Goal: Information Seeking & Learning: Check status

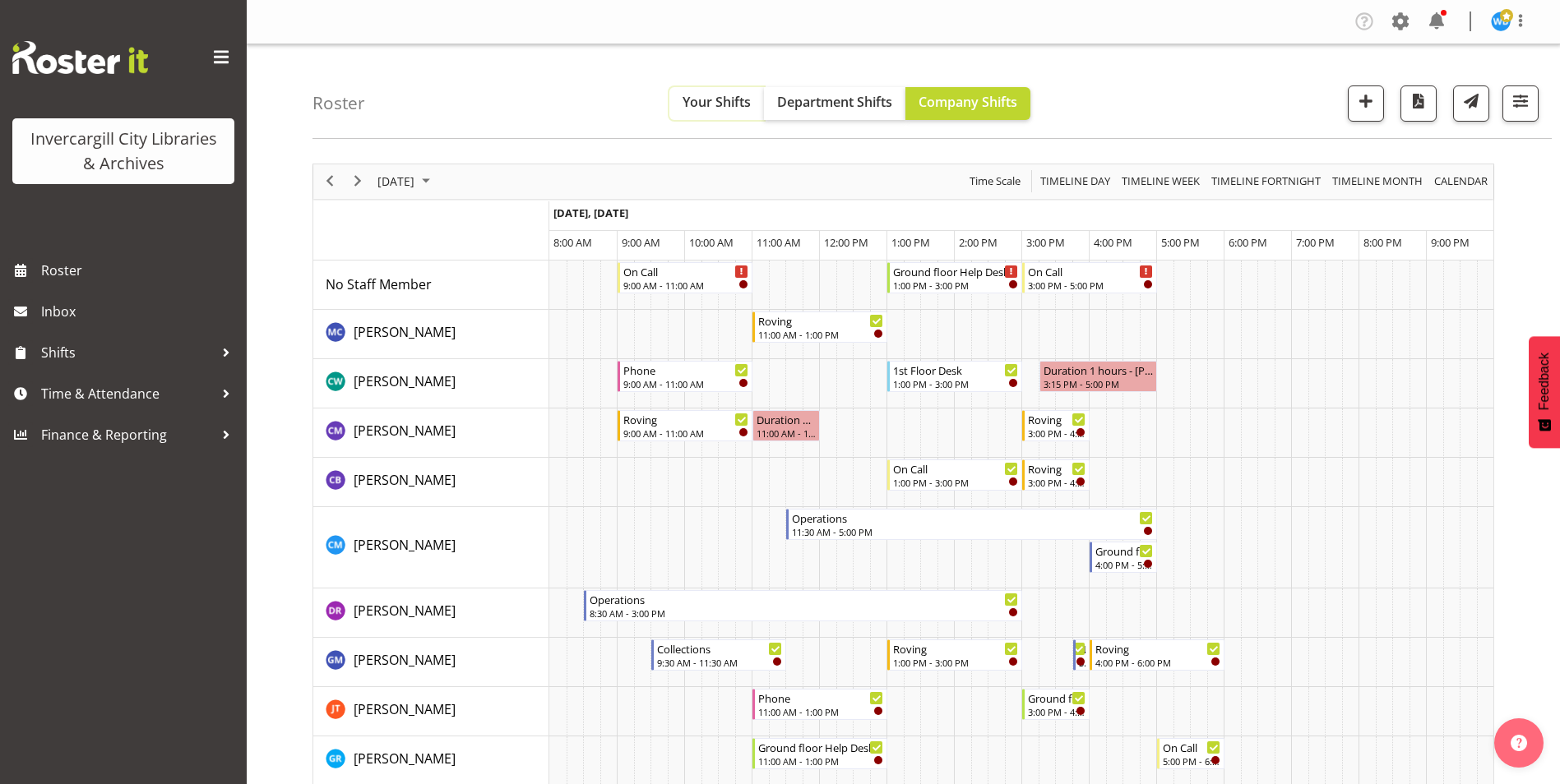
click at [706, 104] on span "Your Shifts" at bounding box center [716, 102] width 69 height 18
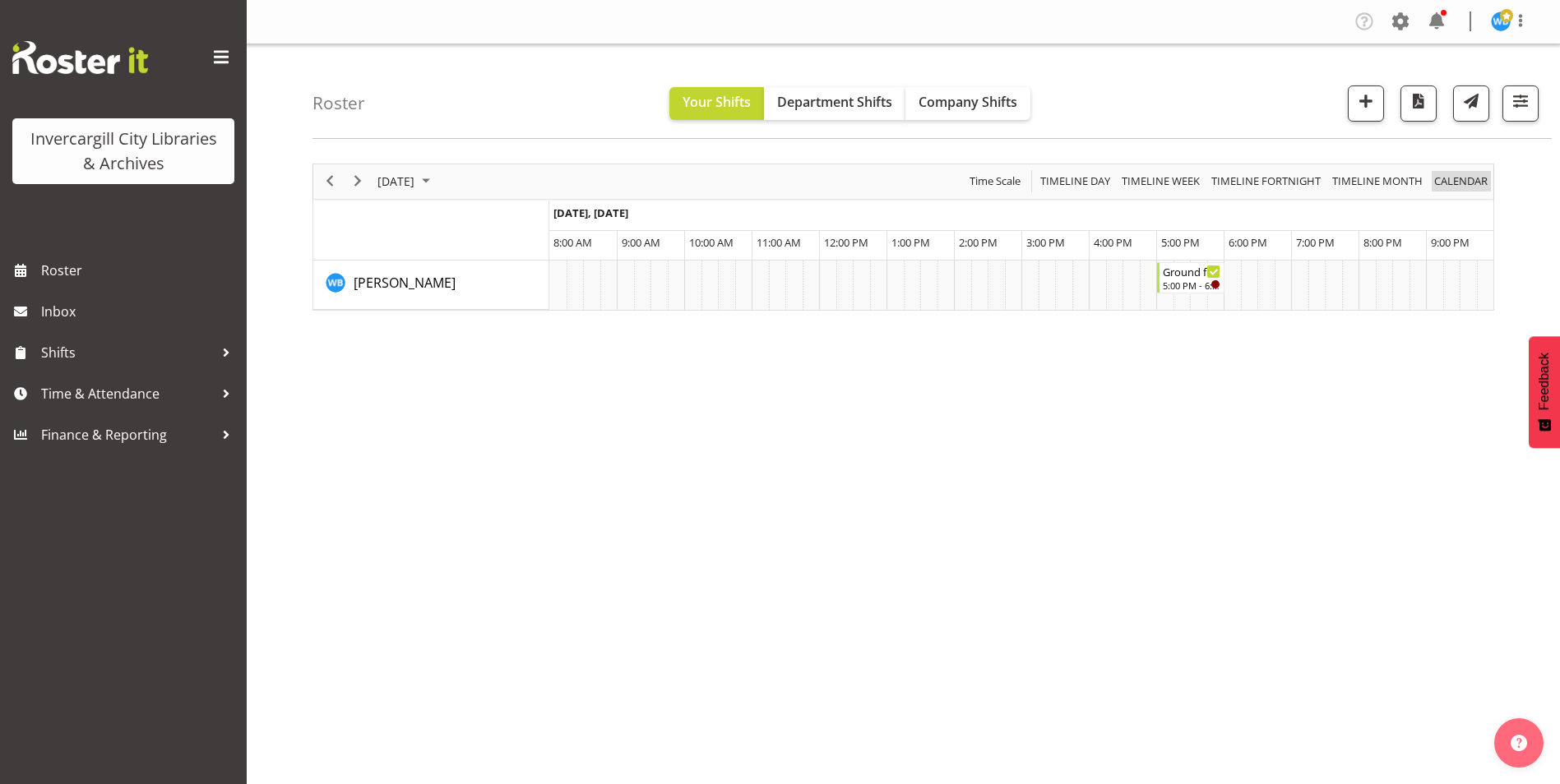
click at [1447, 183] on span "calendar" at bounding box center [1461, 181] width 57 height 20
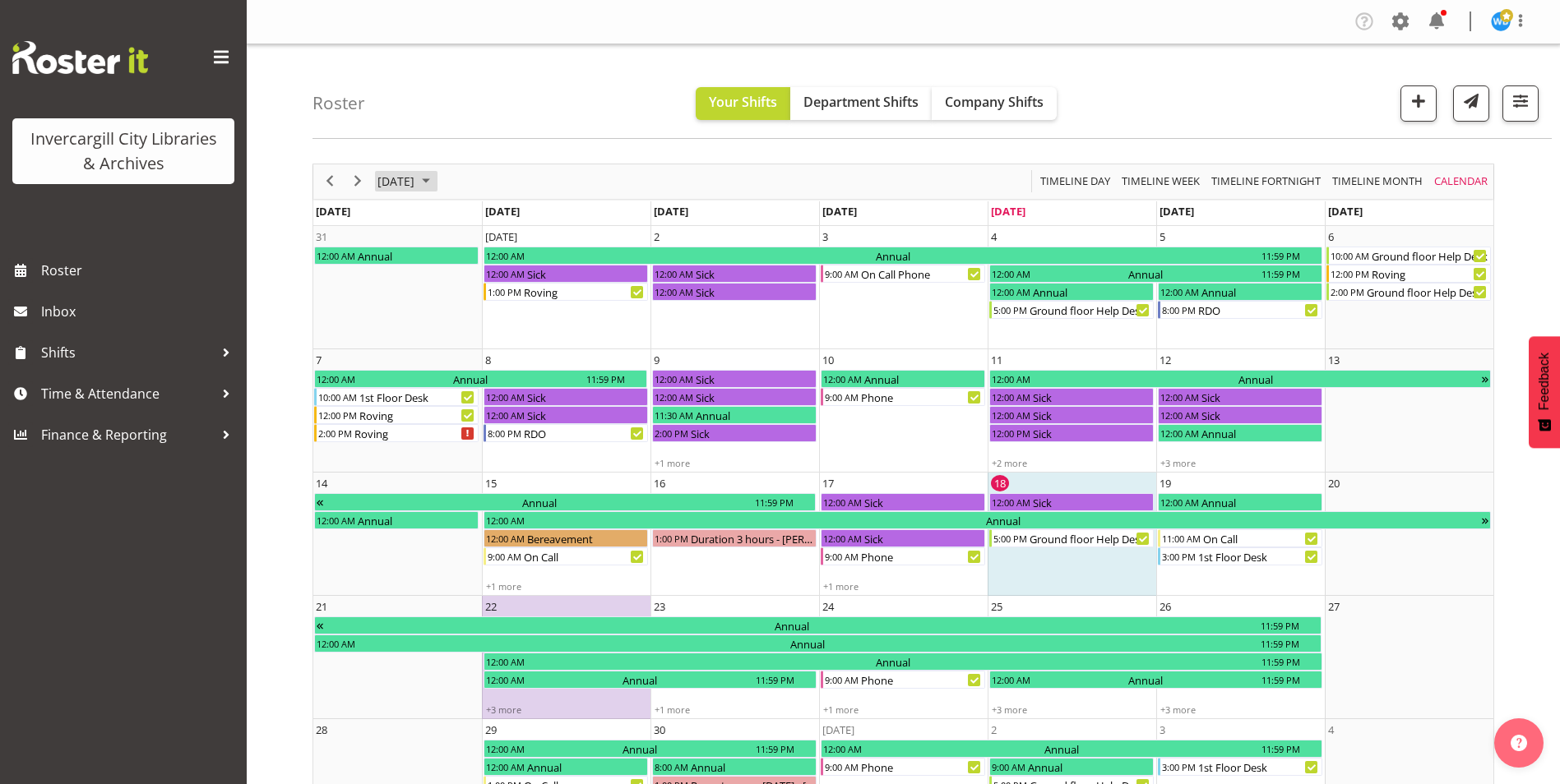
click at [416, 176] on span "September 2025" at bounding box center [396, 181] width 41 height 20
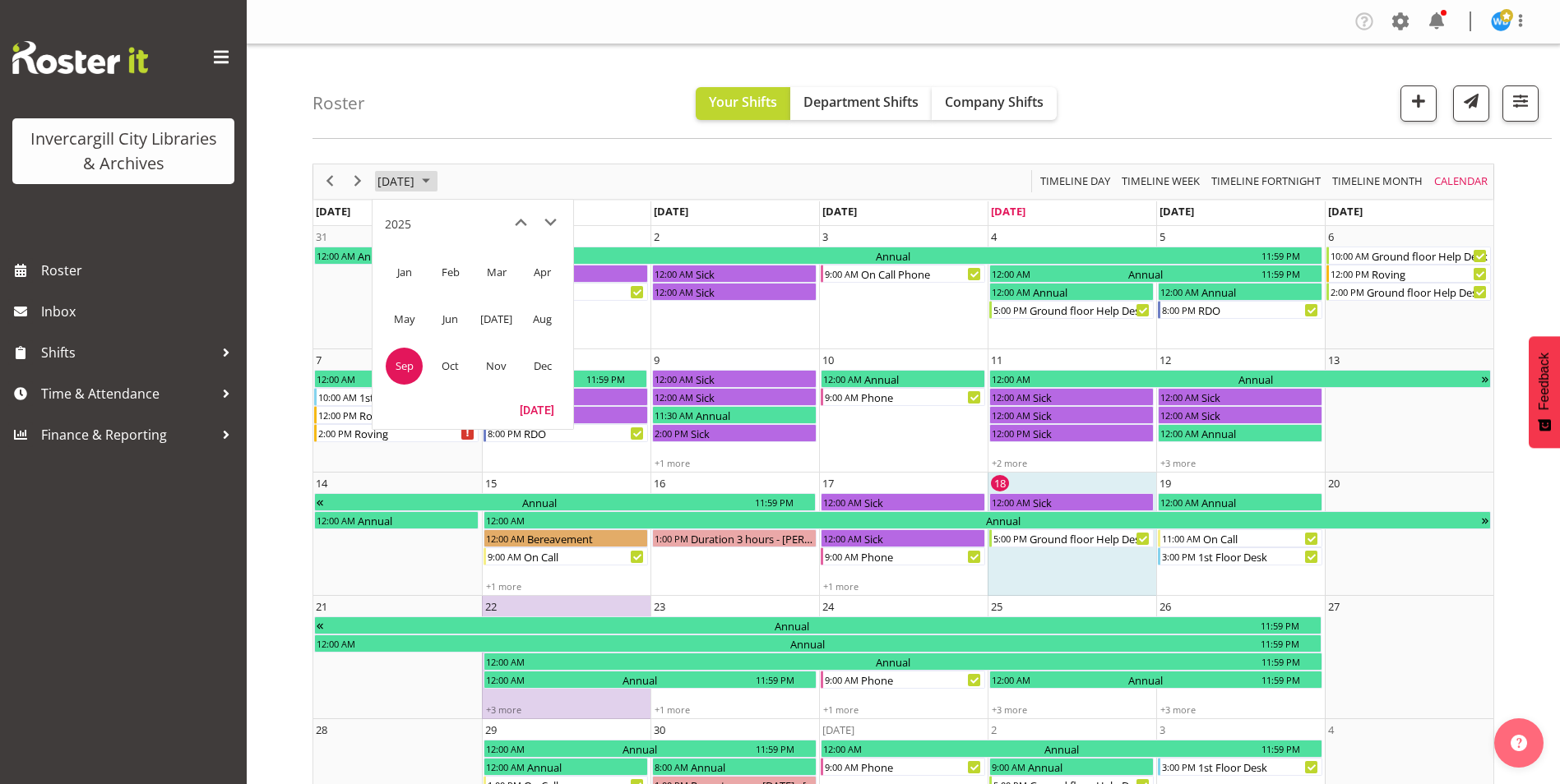
click at [416, 176] on span "September 2025" at bounding box center [396, 181] width 41 height 20
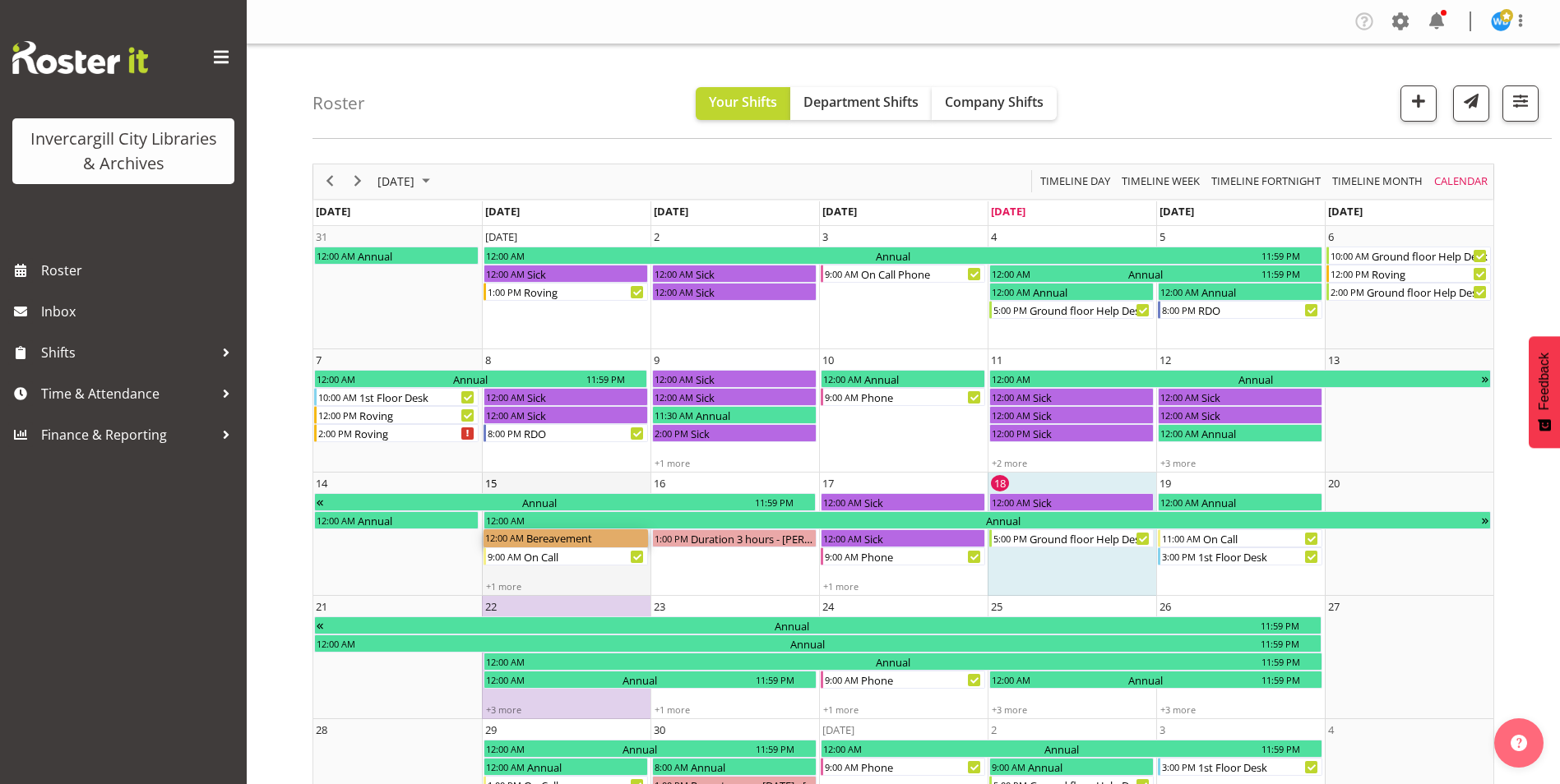
click at [584, 540] on div "Bereavement" at bounding box center [587, 538] width 124 height 18
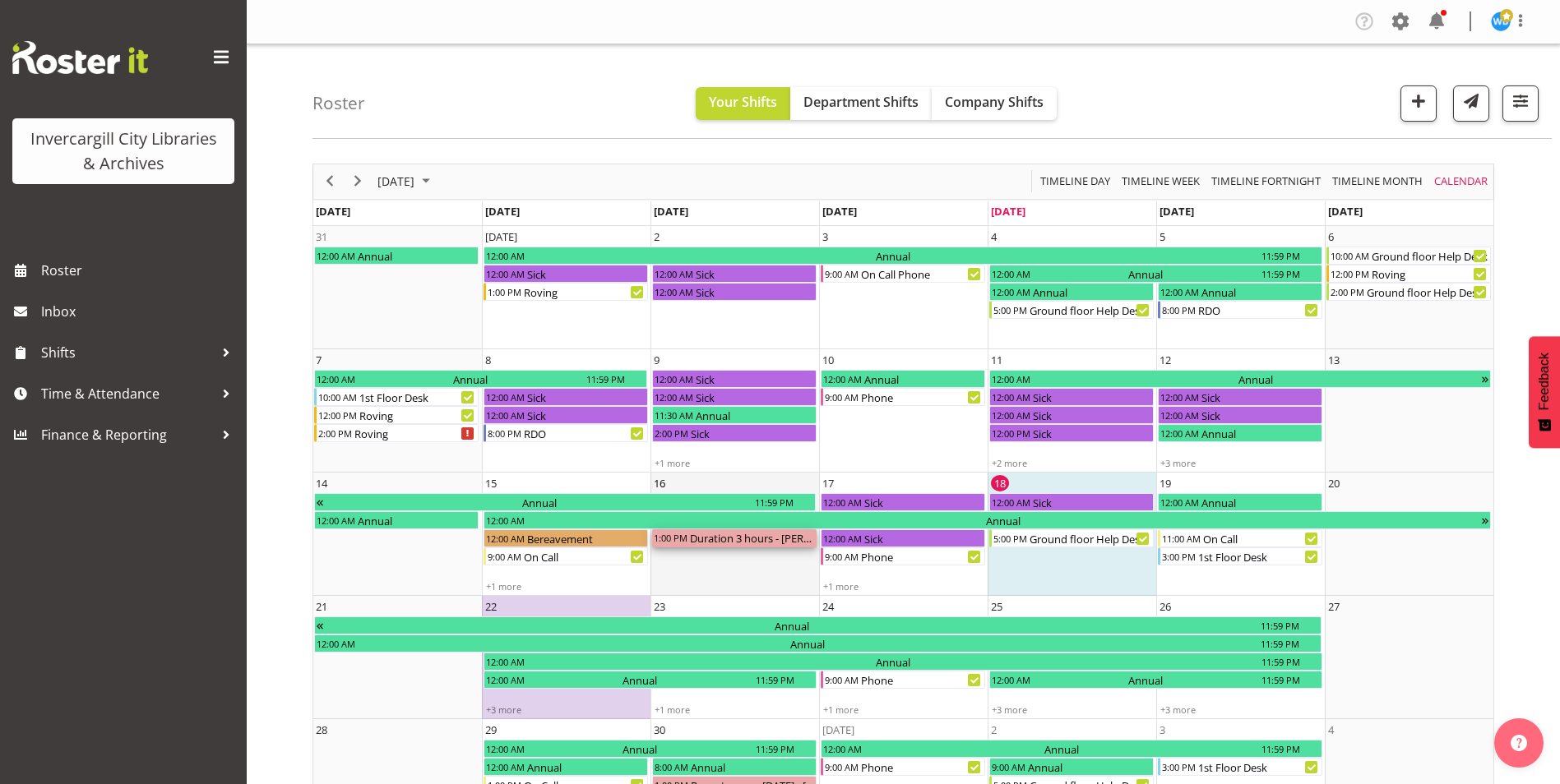
click at [683, 539] on div "1:00 PM" at bounding box center [670, 538] width 36 height 18
click at [617, 537] on div "Bereavement" at bounding box center [587, 538] width 124 height 18
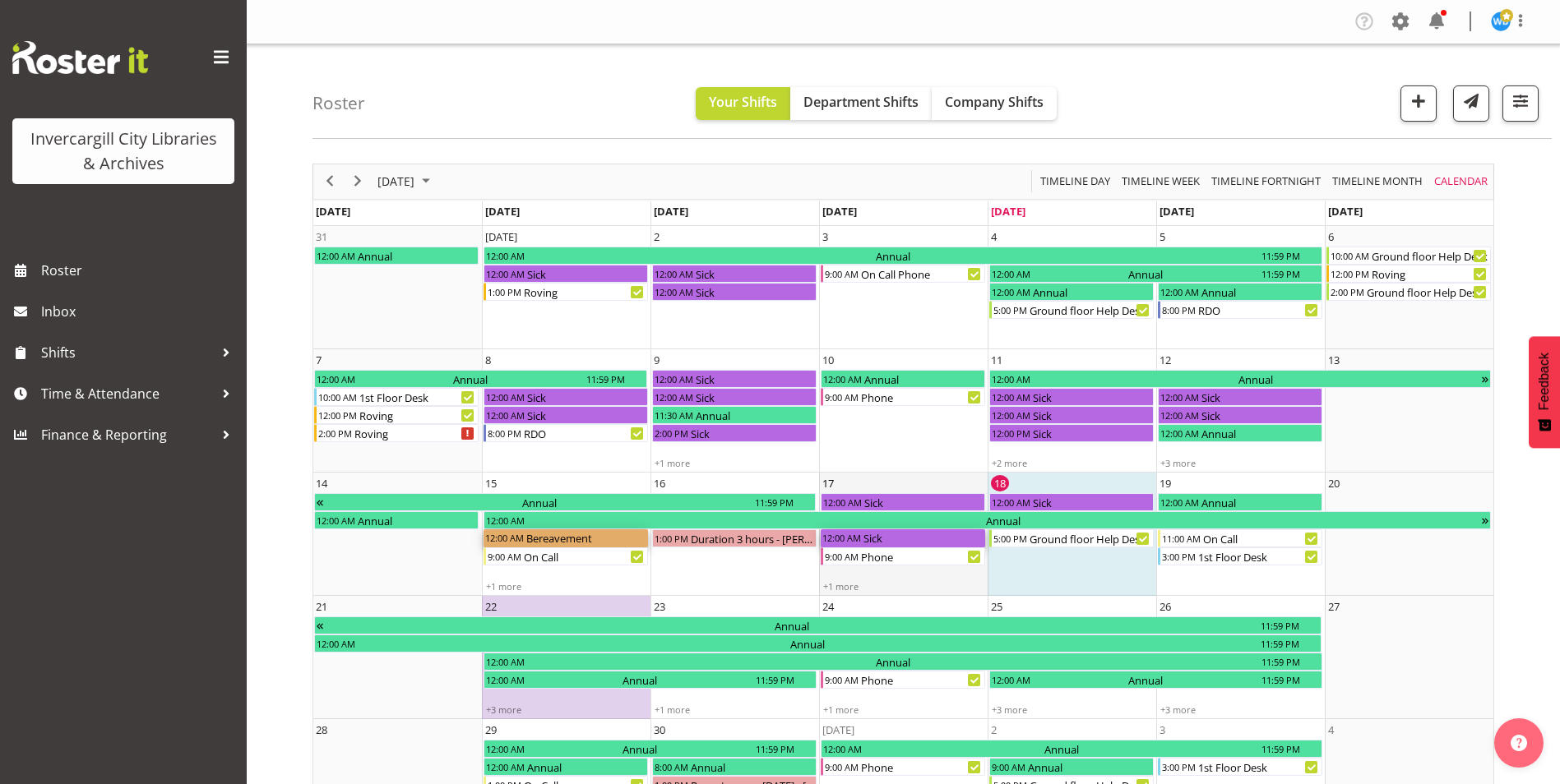
click at [869, 540] on div "Sick" at bounding box center [924, 538] width 124 height 18
click at [578, 536] on div "Bereavement" at bounding box center [587, 538] width 124 height 18
click at [539, 557] on div "On Call" at bounding box center [585, 556] width 126 height 18
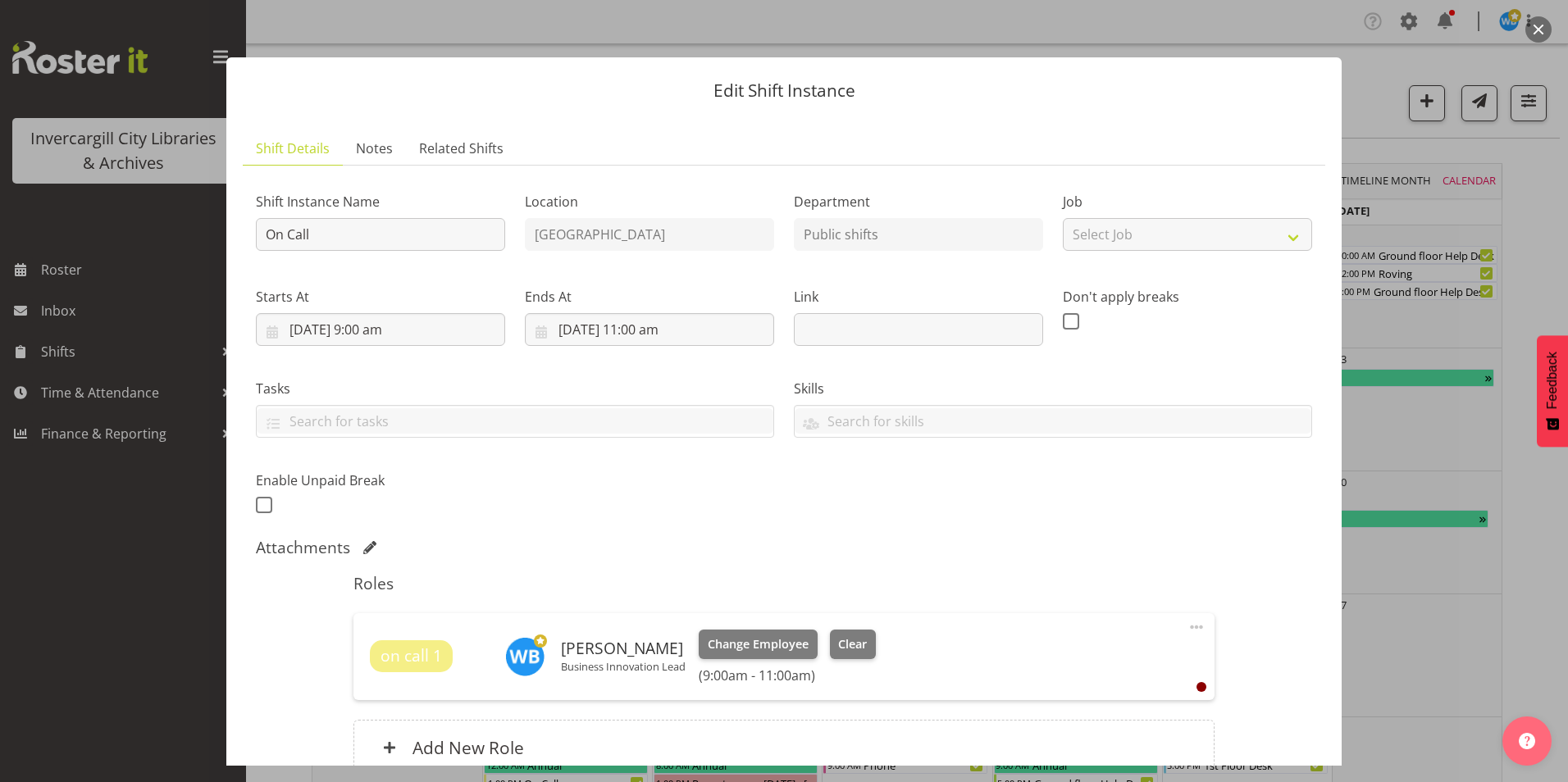
click at [1537, 28] on button "button" at bounding box center [1538, 29] width 26 height 26
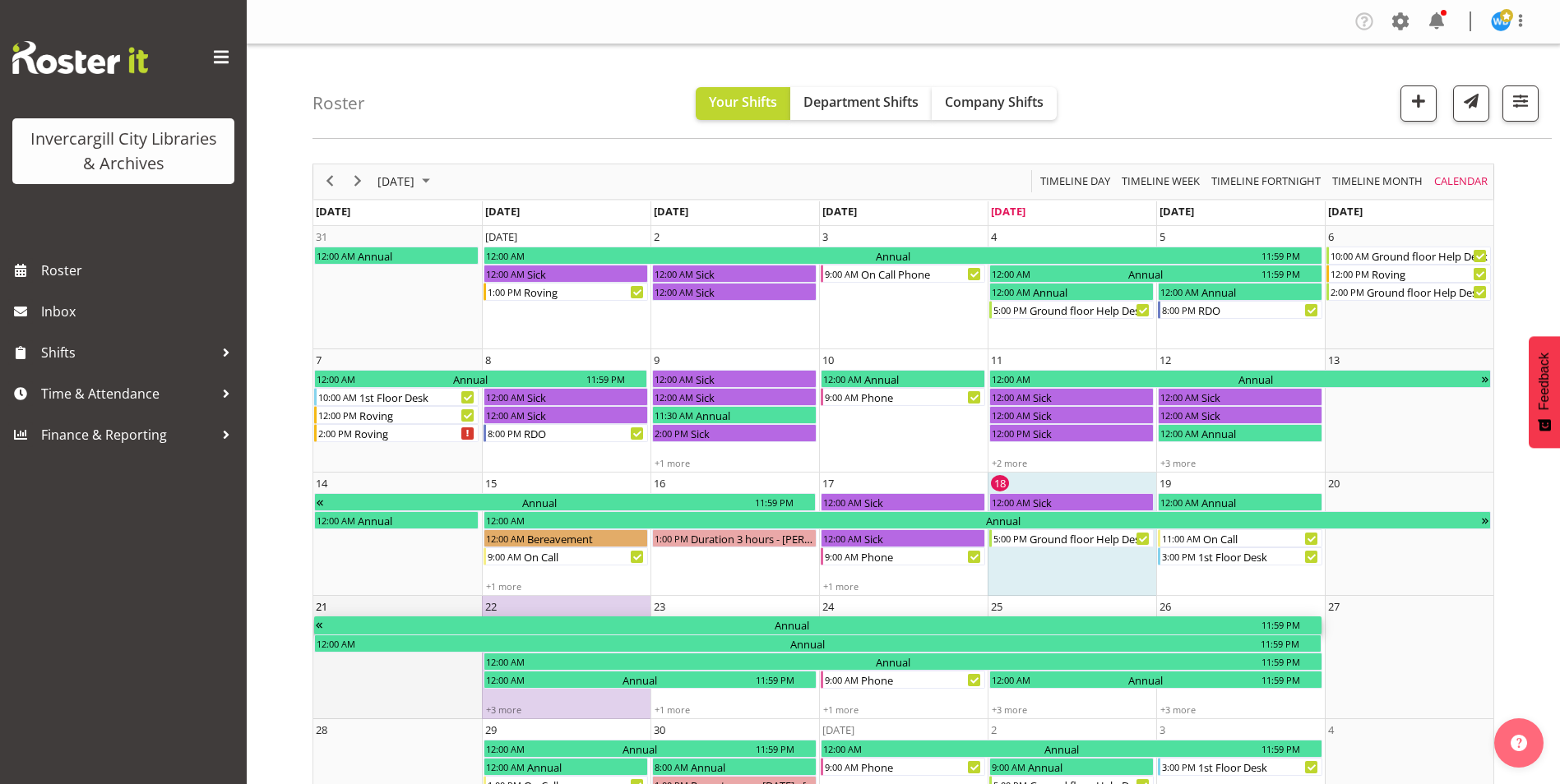
click at [671, 627] on div "Annual" at bounding box center [792, 625] width 936 height 18
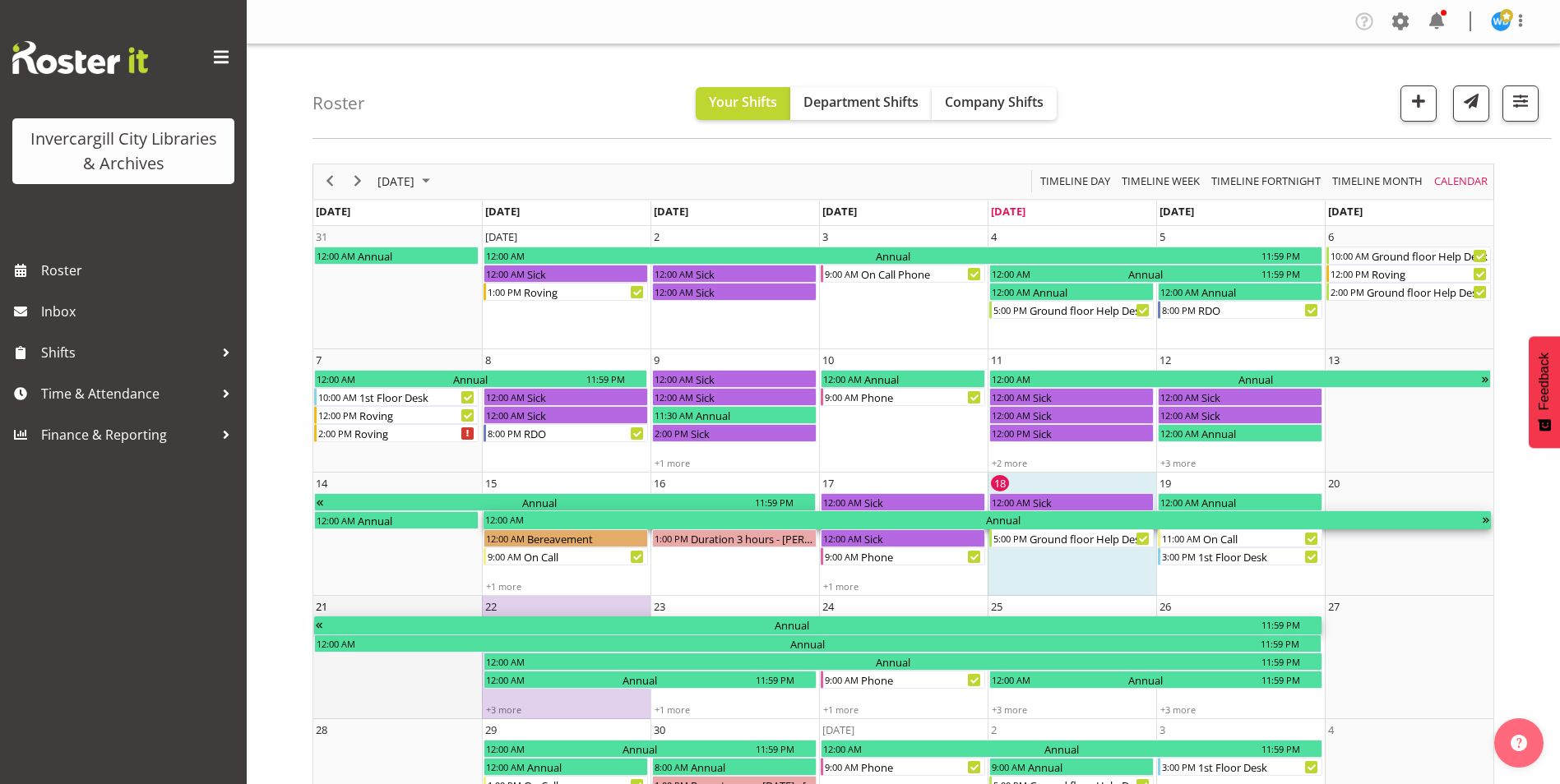
click at [671, 627] on div "Annual" at bounding box center [792, 625] width 936 height 18
click at [685, 499] on div "Annual" at bounding box center [539, 502] width 430 height 18
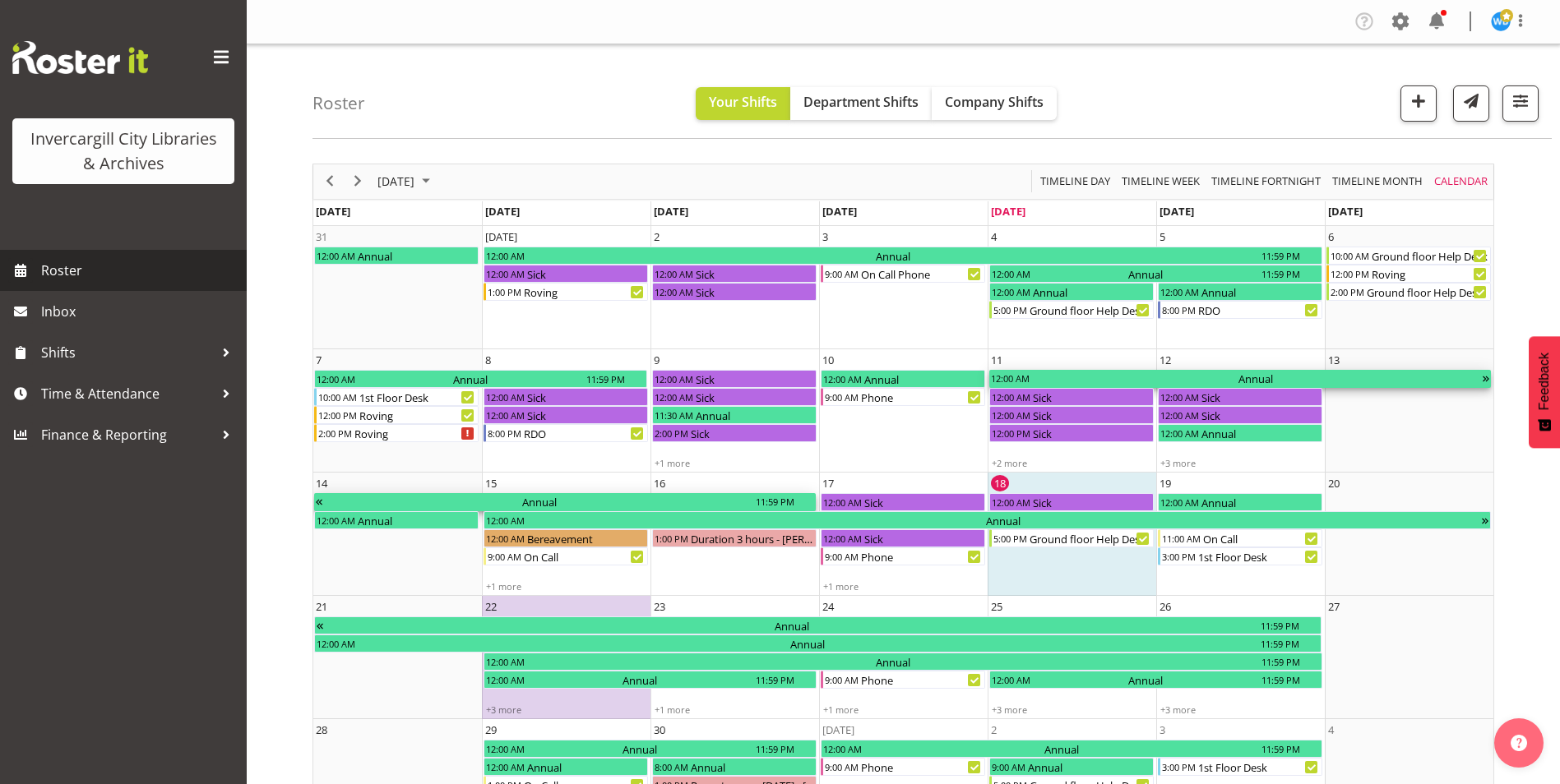
click at [58, 275] on span "Roster" at bounding box center [140, 270] width 197 height 25
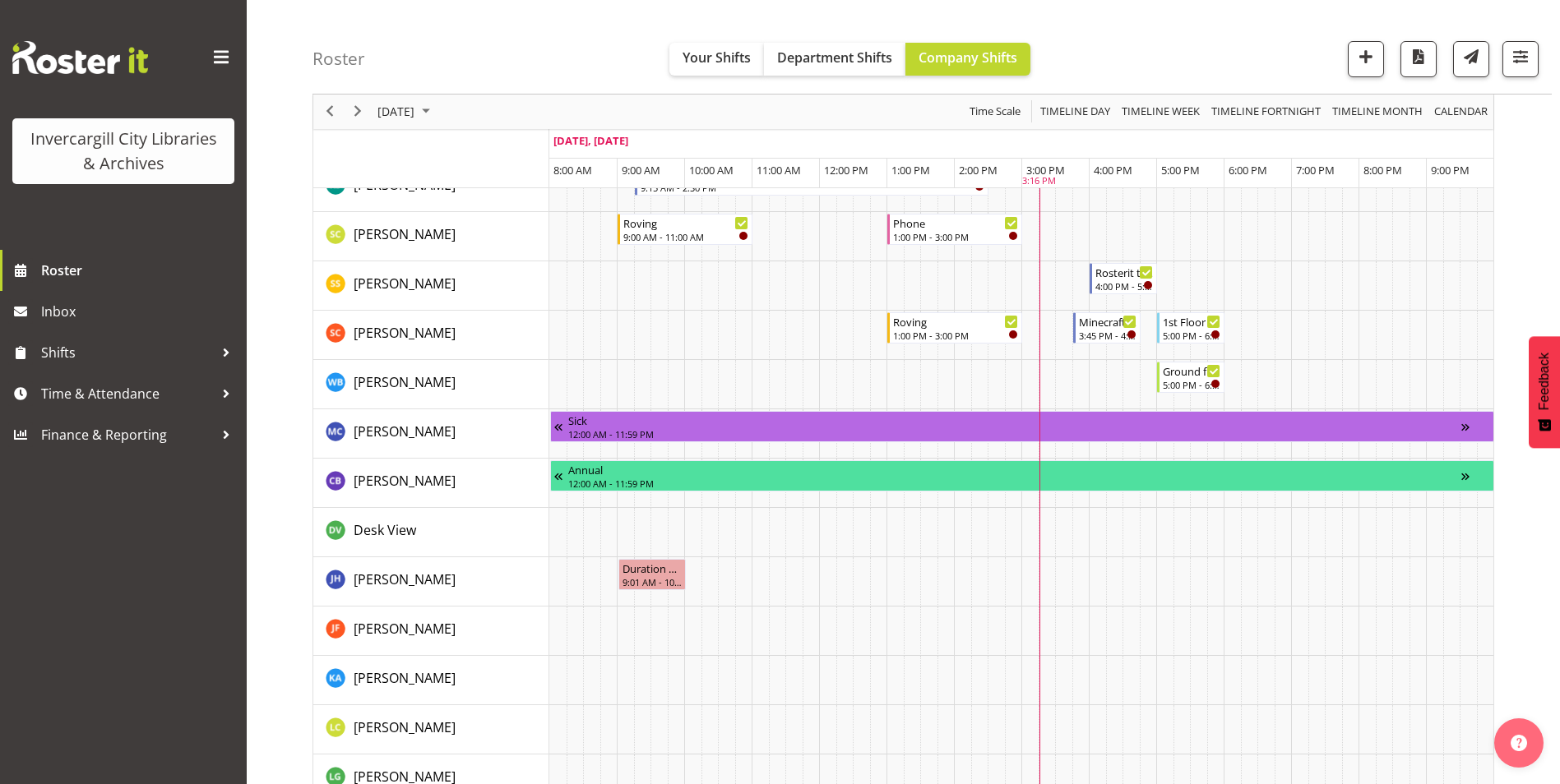
scroll to position [1151, 0]
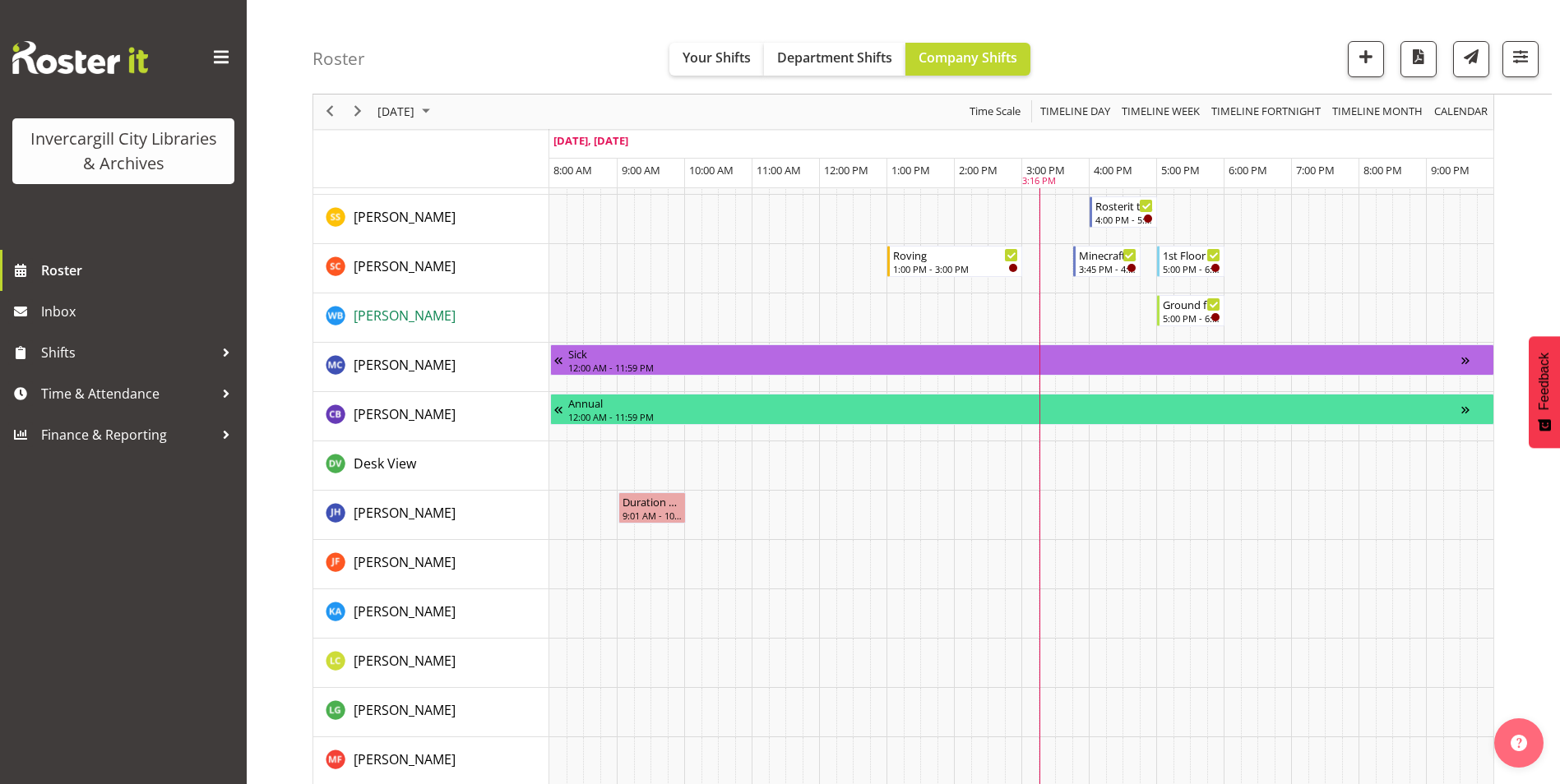
click at [381, 314] on span "[PERSON_NAME]" at bounding box center [405, 315] width 102 height 18
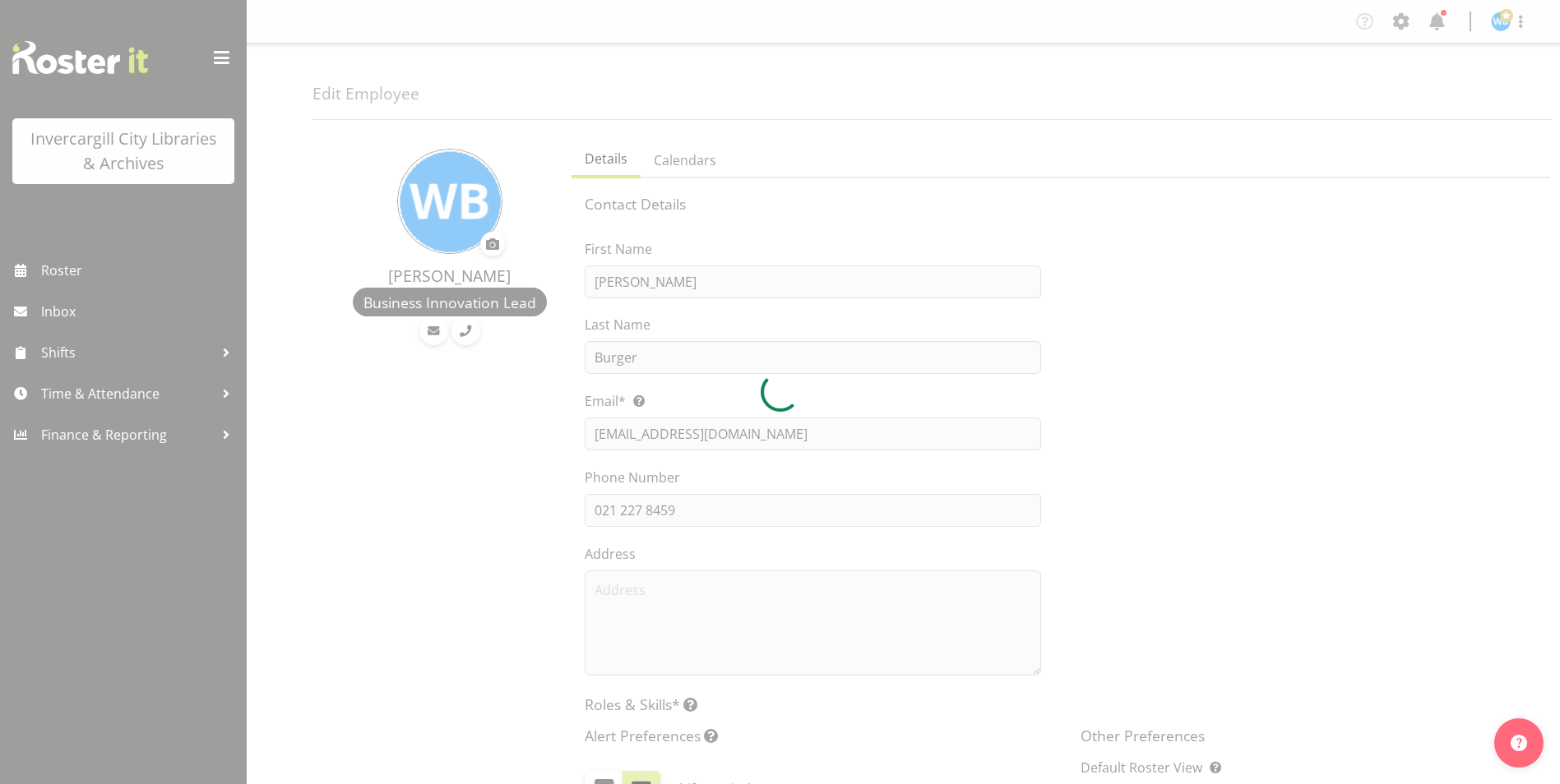
select select "TimelineDay"
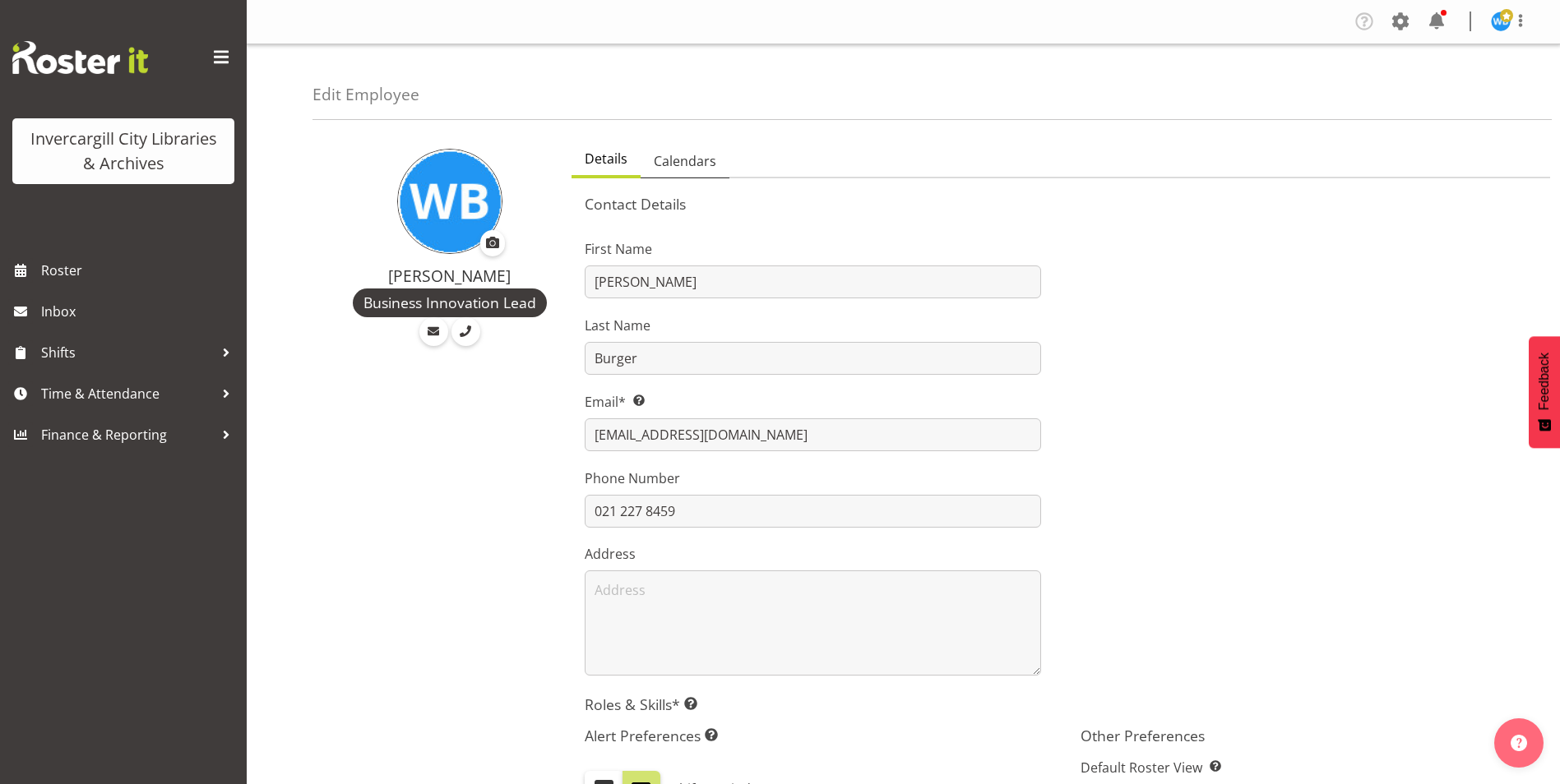
click at [689, 158] on span "Calendars" at bounding box center [685, 161] width 63 height 19
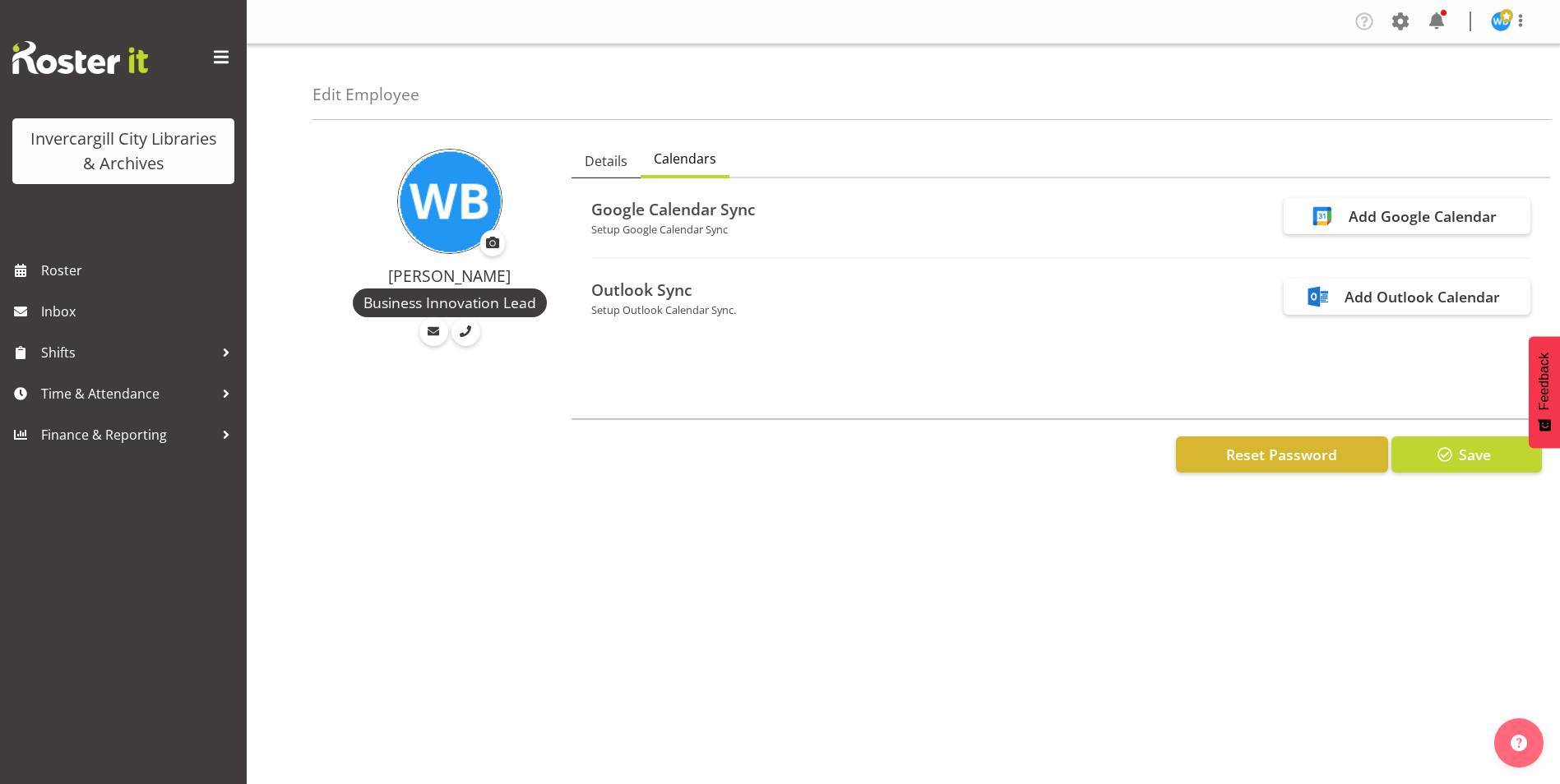
click at [599, 163] on span "Details" at bounding box center [606, 161] width 42 height 19
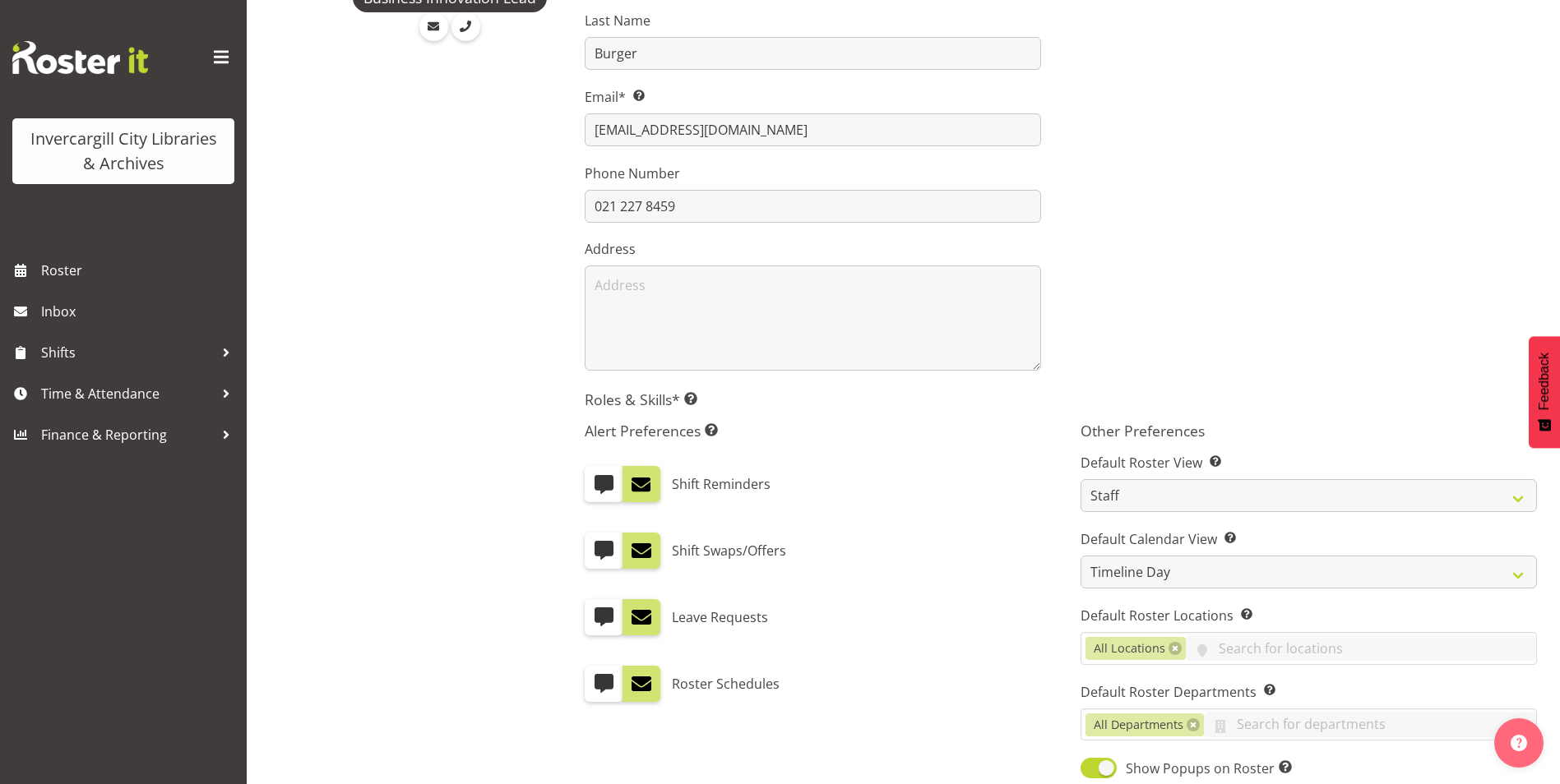
scroll to position [449, 0]
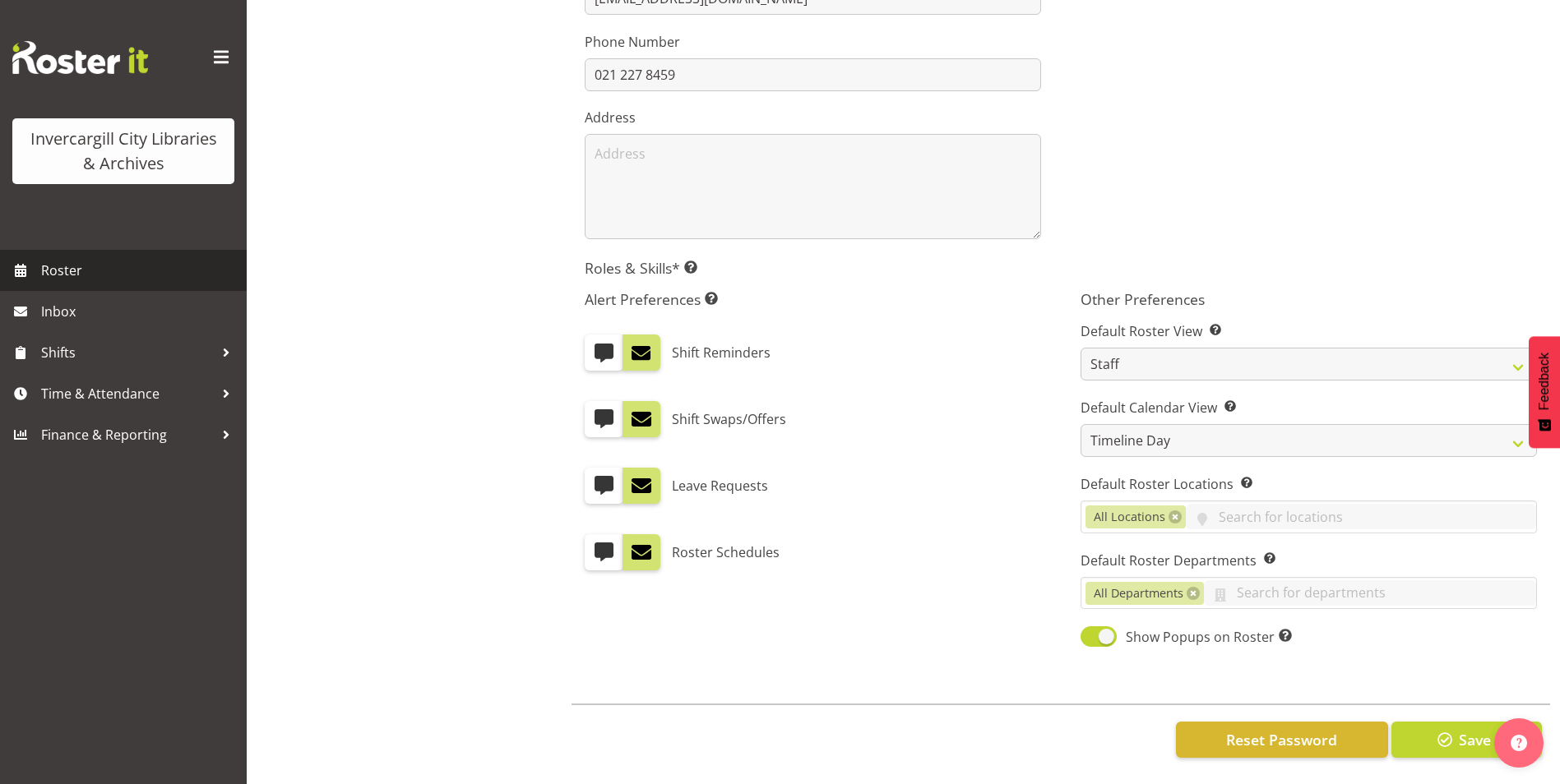
click at [64, 266] on span "Roster" at bounding box center [140, 270] width 197 height 25
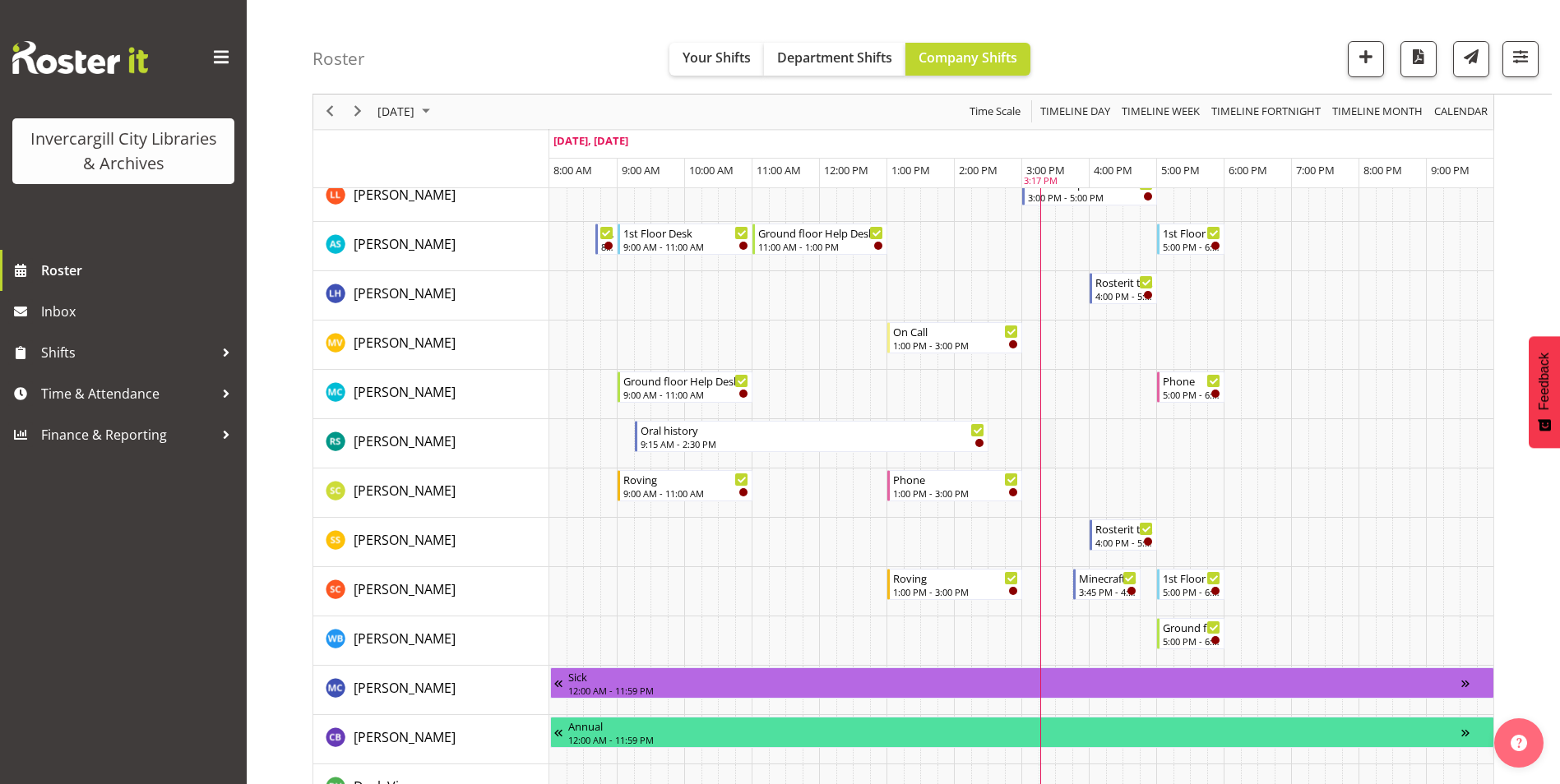
scroll to position [740, 0]
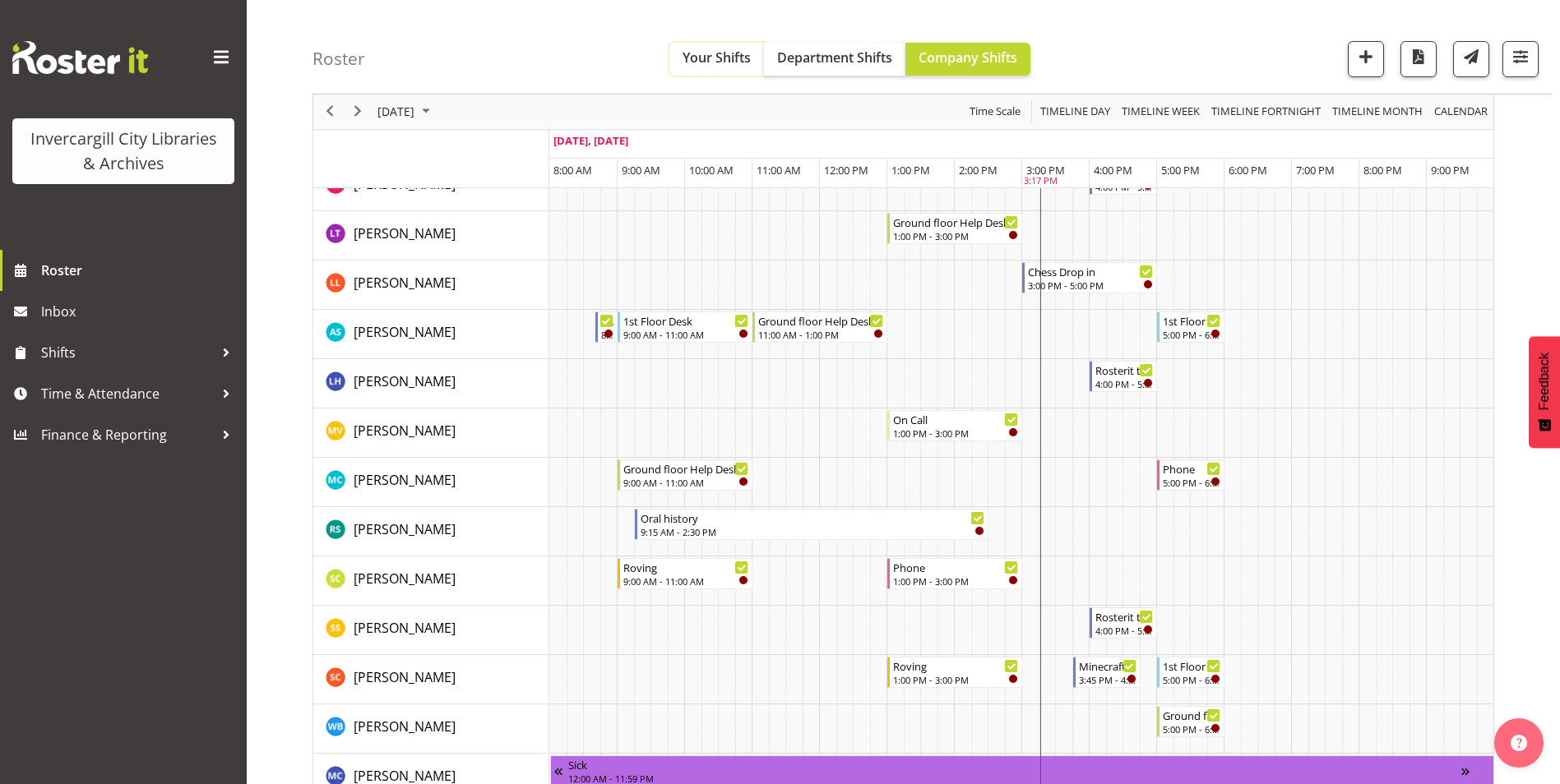
click at [731, 64] on span "Your Shifts" at bounding box center [716, 57] width 69 height 18
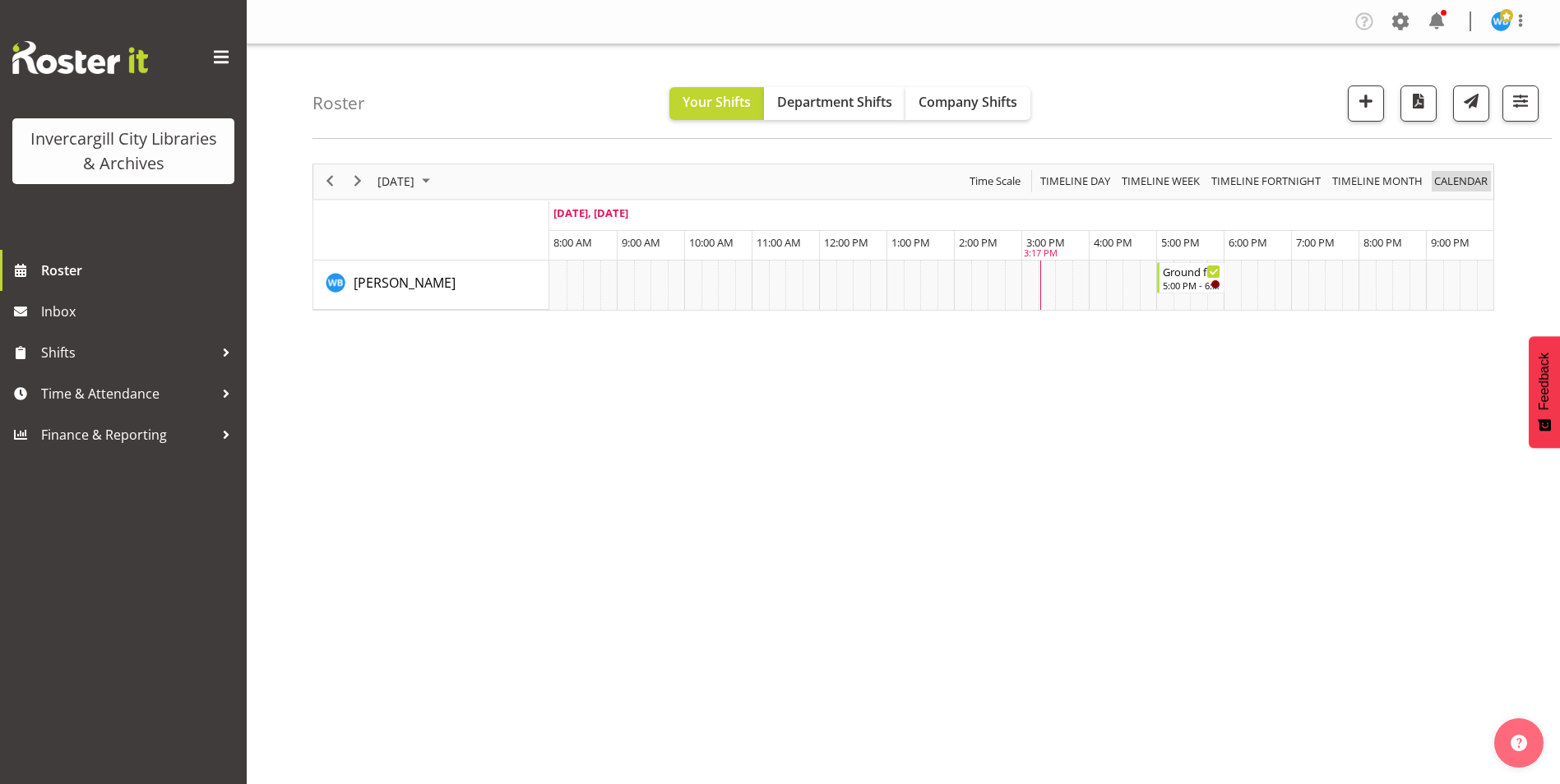
click at [1476, 178] on span "calendar" at bounding box center [1461, 181] width 57 height 20
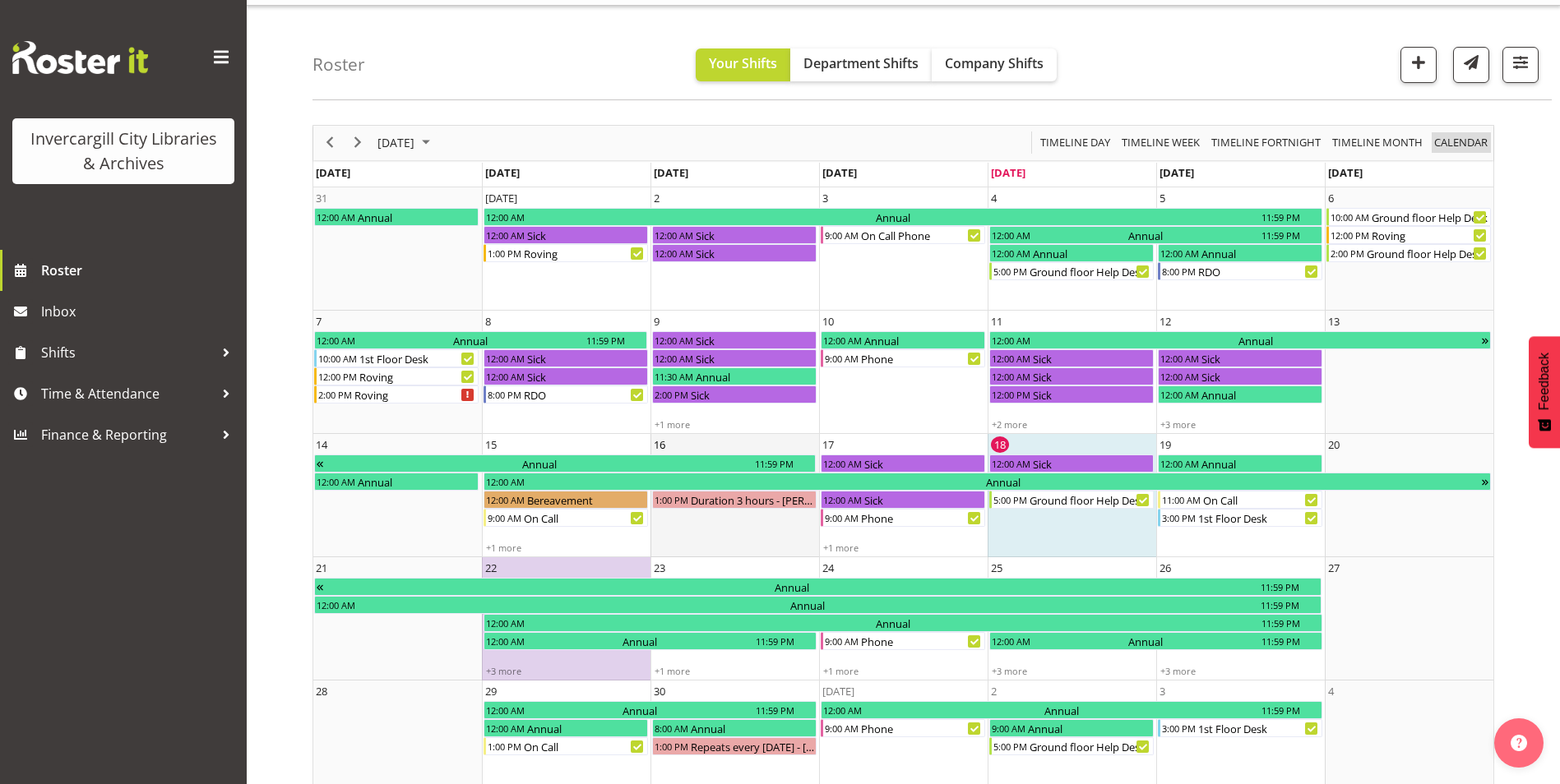
scroll to position [71, 0]
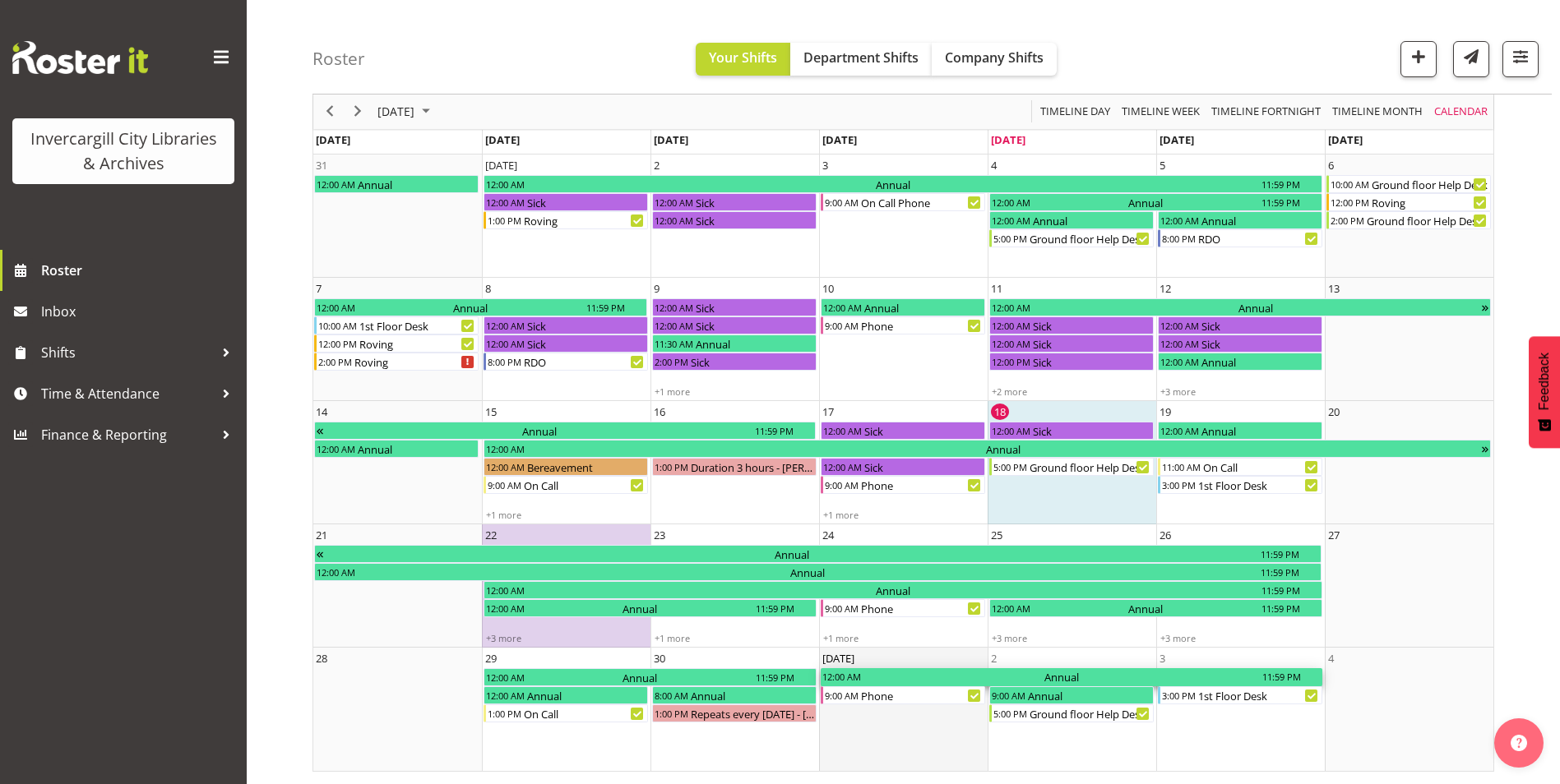
click at [926, 685] on div "Annual" at bounding box center [1061, 676] width 399 height 18
click at [921, 681] on div "Annual" at bounding box center [1061, 676] width 399 height 18
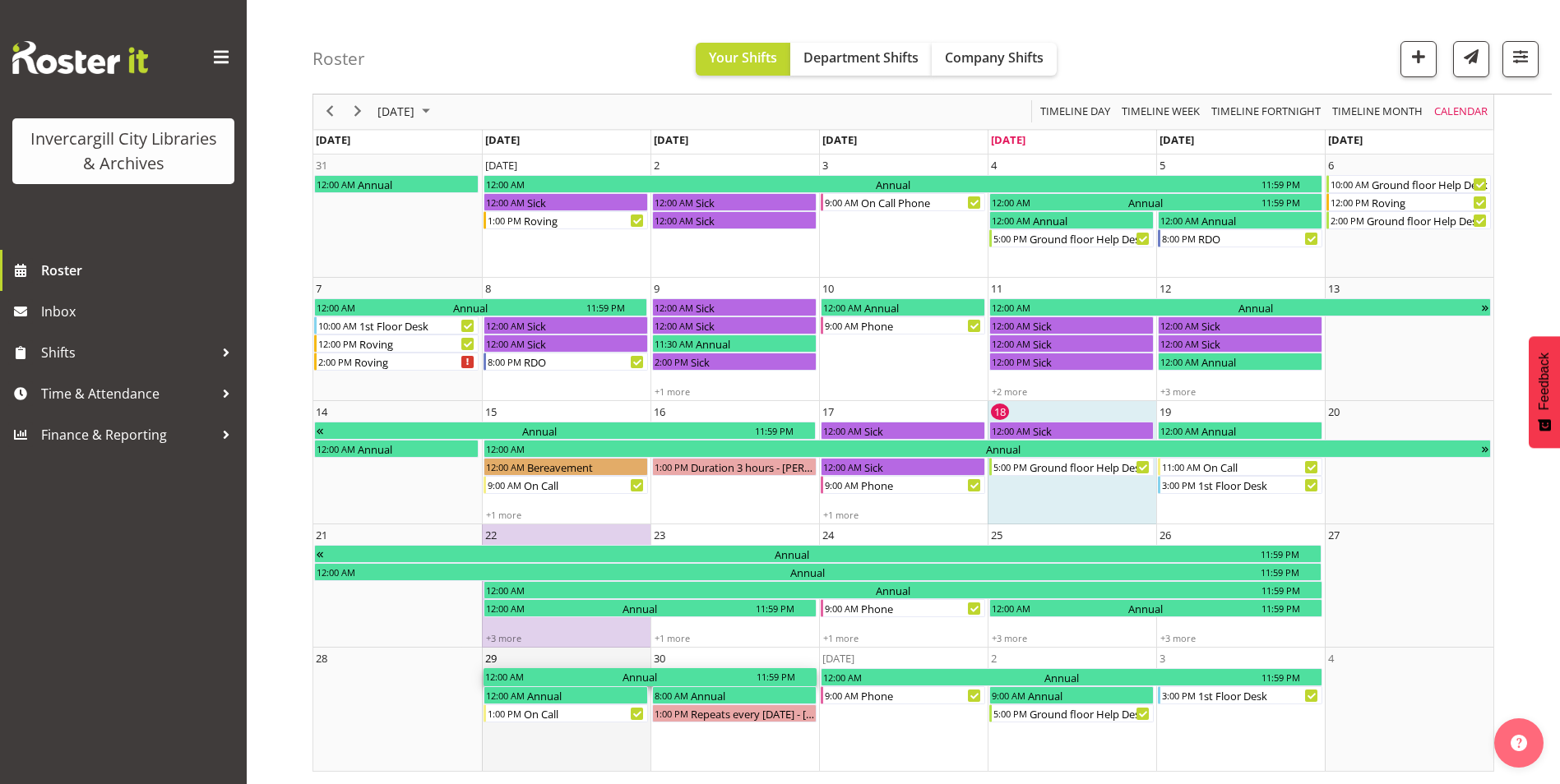
click at [744, 683] on div "Annual" at bounding box center [640, 676] width 230 height 18
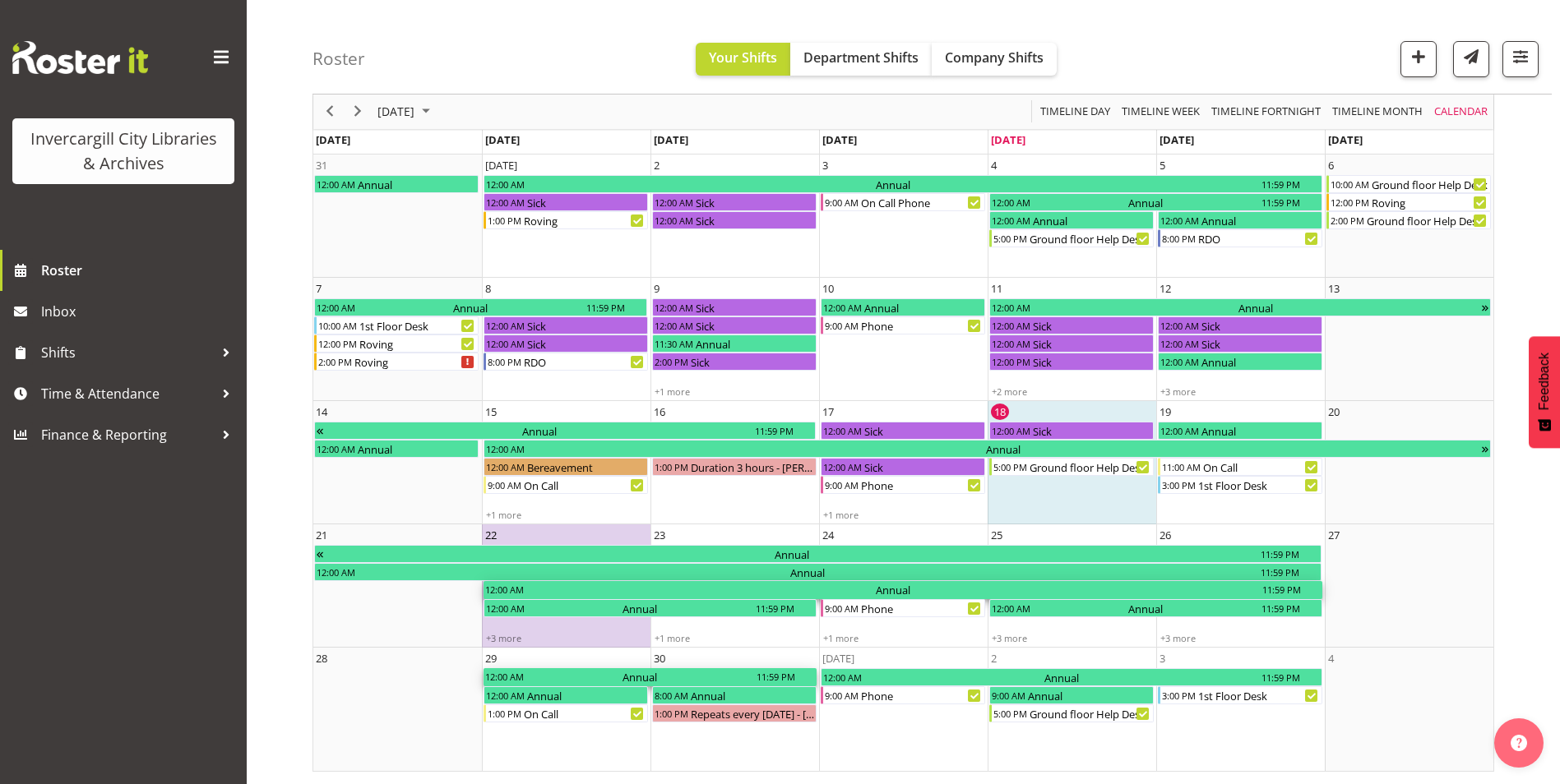
click at [799, 591] on div "Annual" at bounding box center [893, 590] width 736 height 18
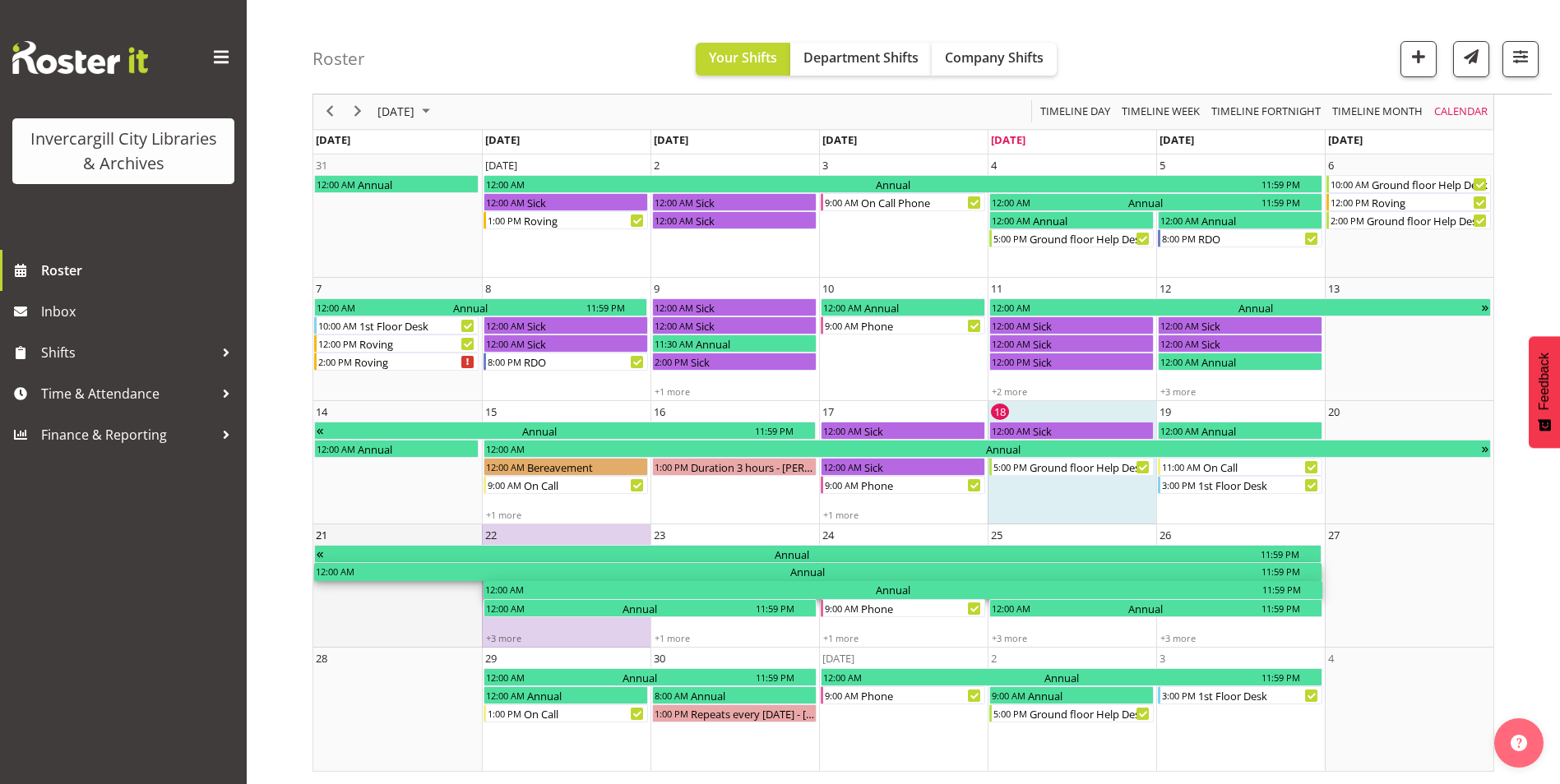
click at [799, 571] on div "Annual" at bounding box center [808, 571] width 904 height 18
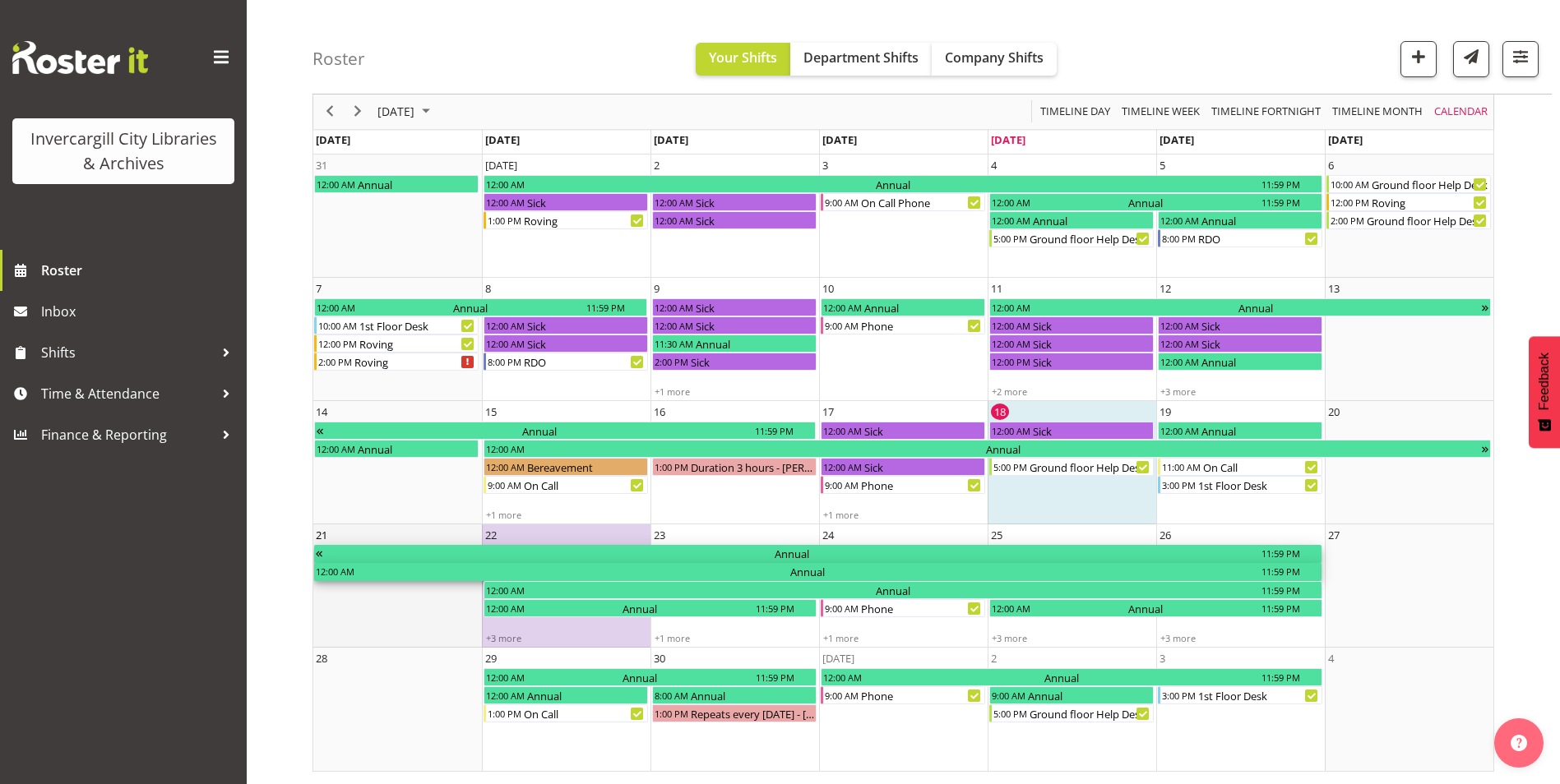
click at [799, 552] on div "Annual" at bounding box center [792, 554] width 936 height 18
click at [363, 575] on div "Annual" at bounding box center [808, 571] width 904 height 18
click at [363, 557] on div "Annual" at bounding box center [792, 554] width 936 height 18
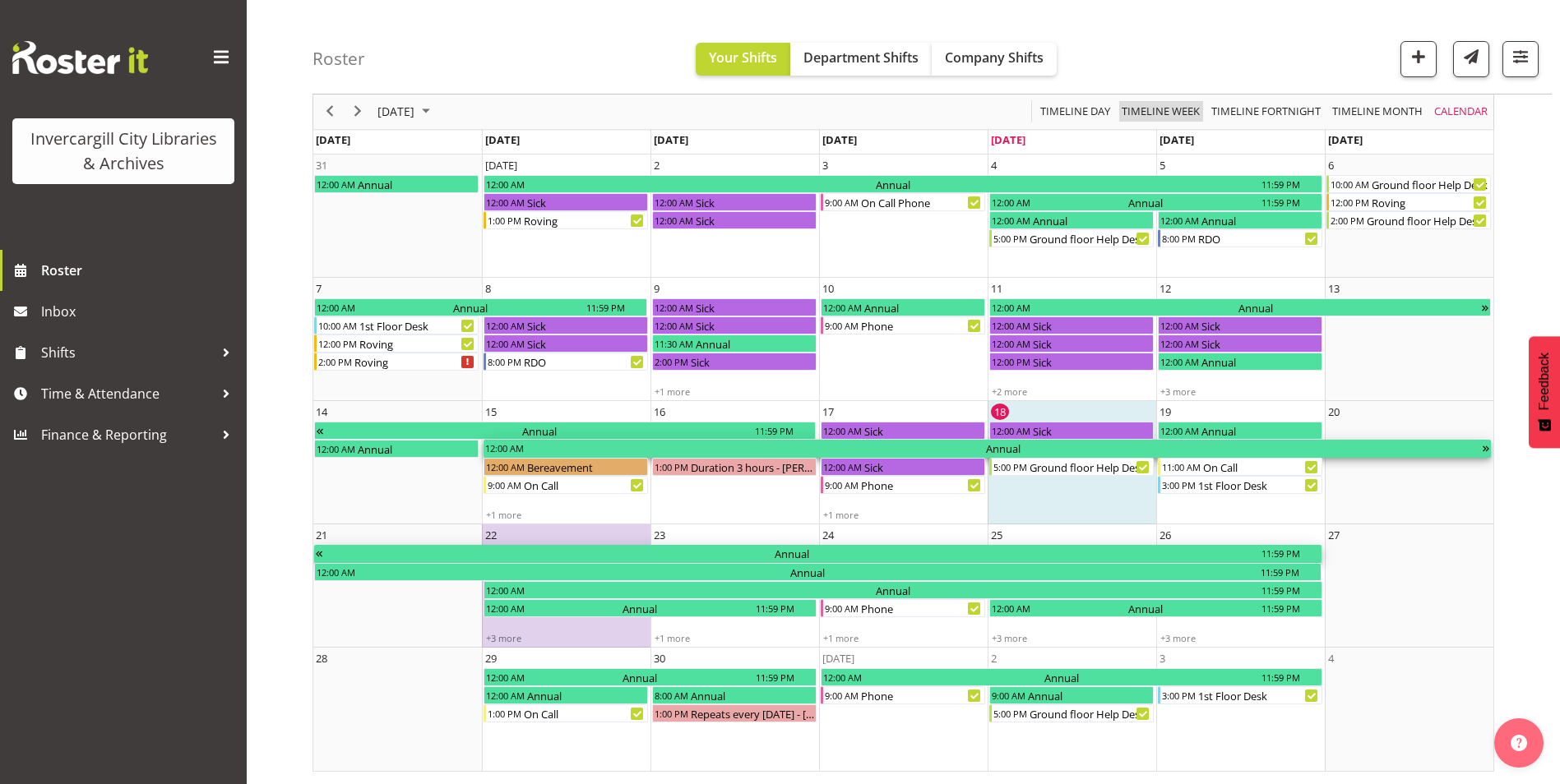
click at [1141, 110] on span "Timeline Week" at bounding box center [1161, 112] width 81 height 20
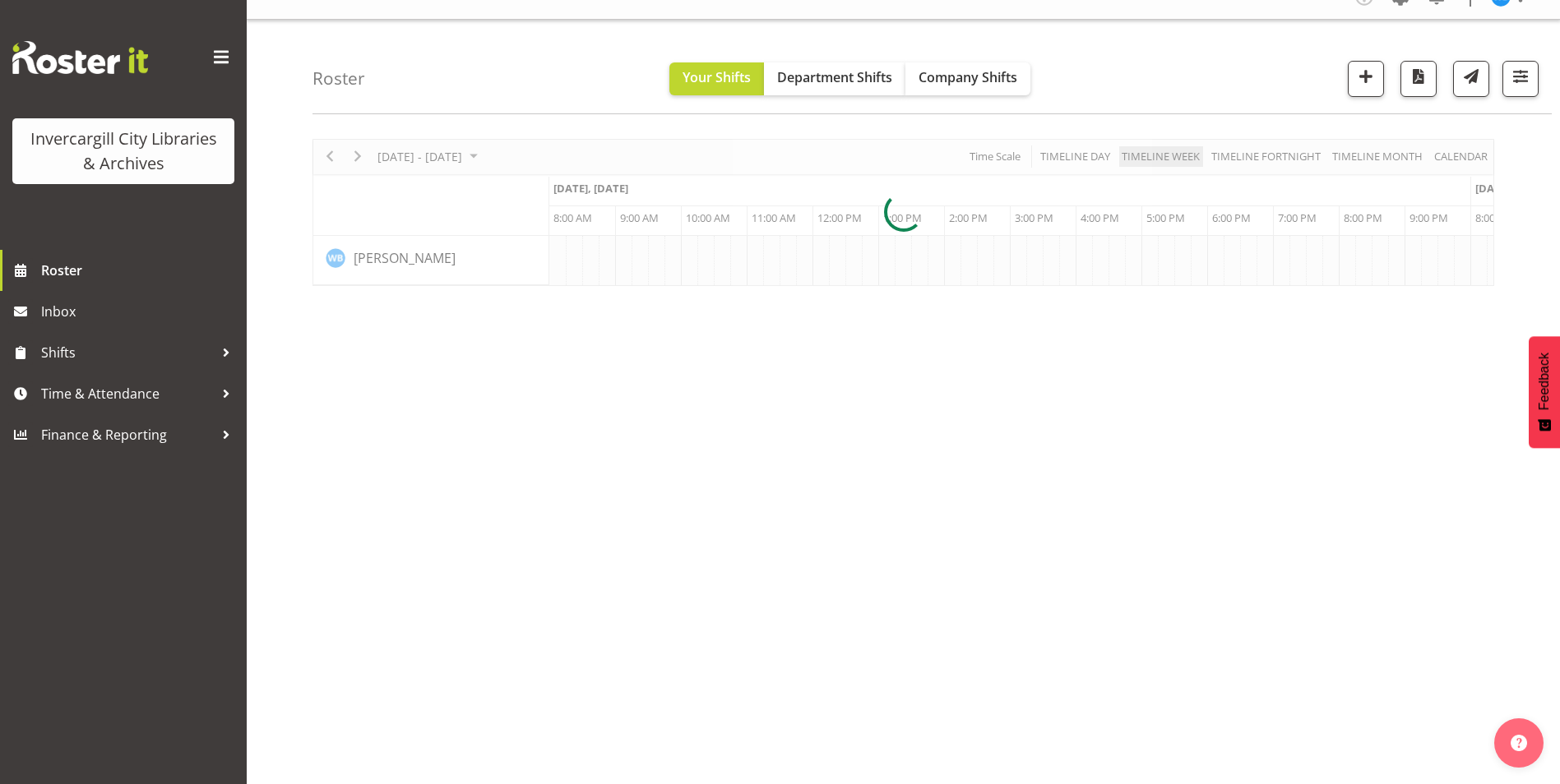
scroll to position [0, 3158]
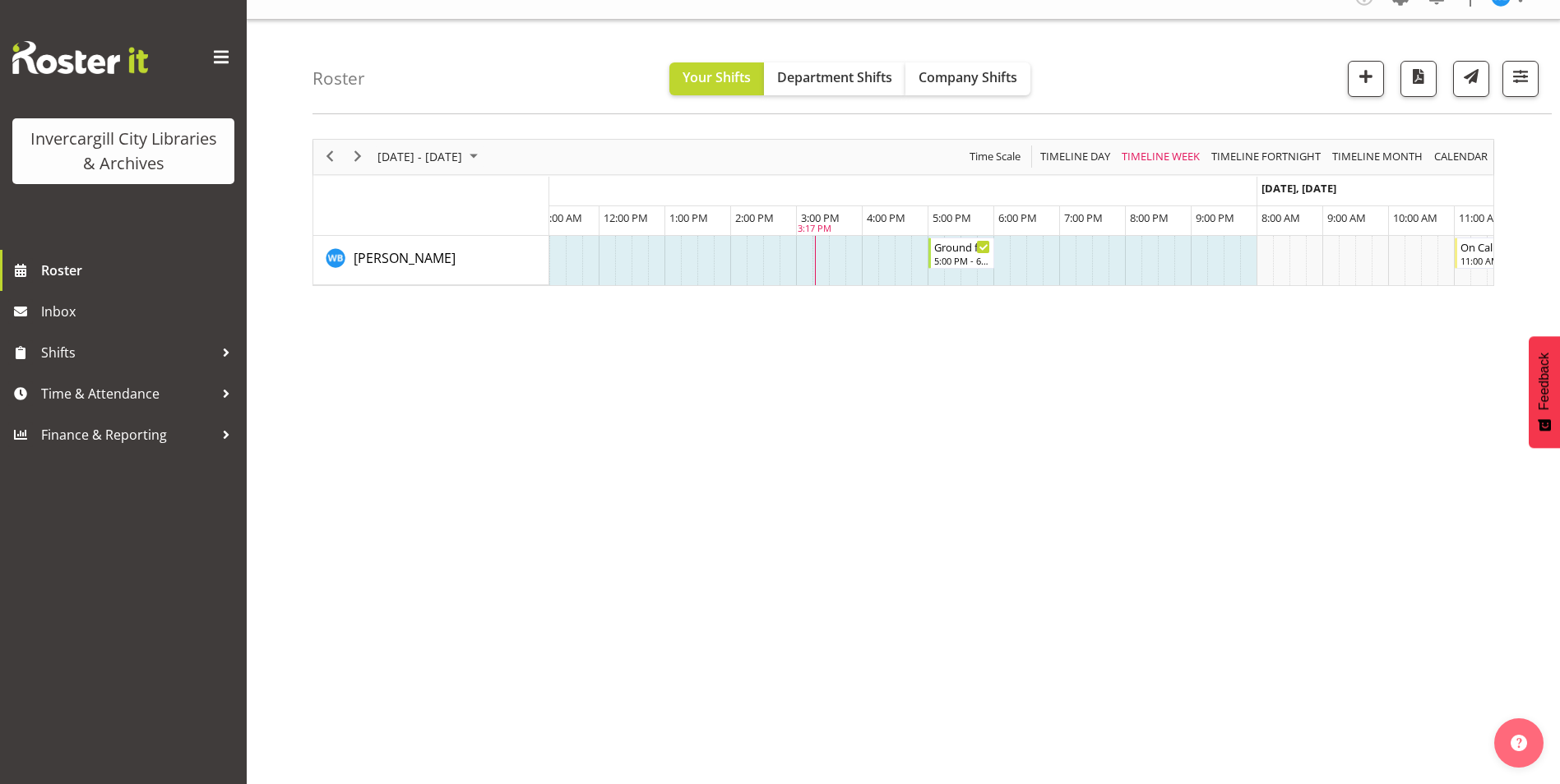
scroll to position [0, 2562]
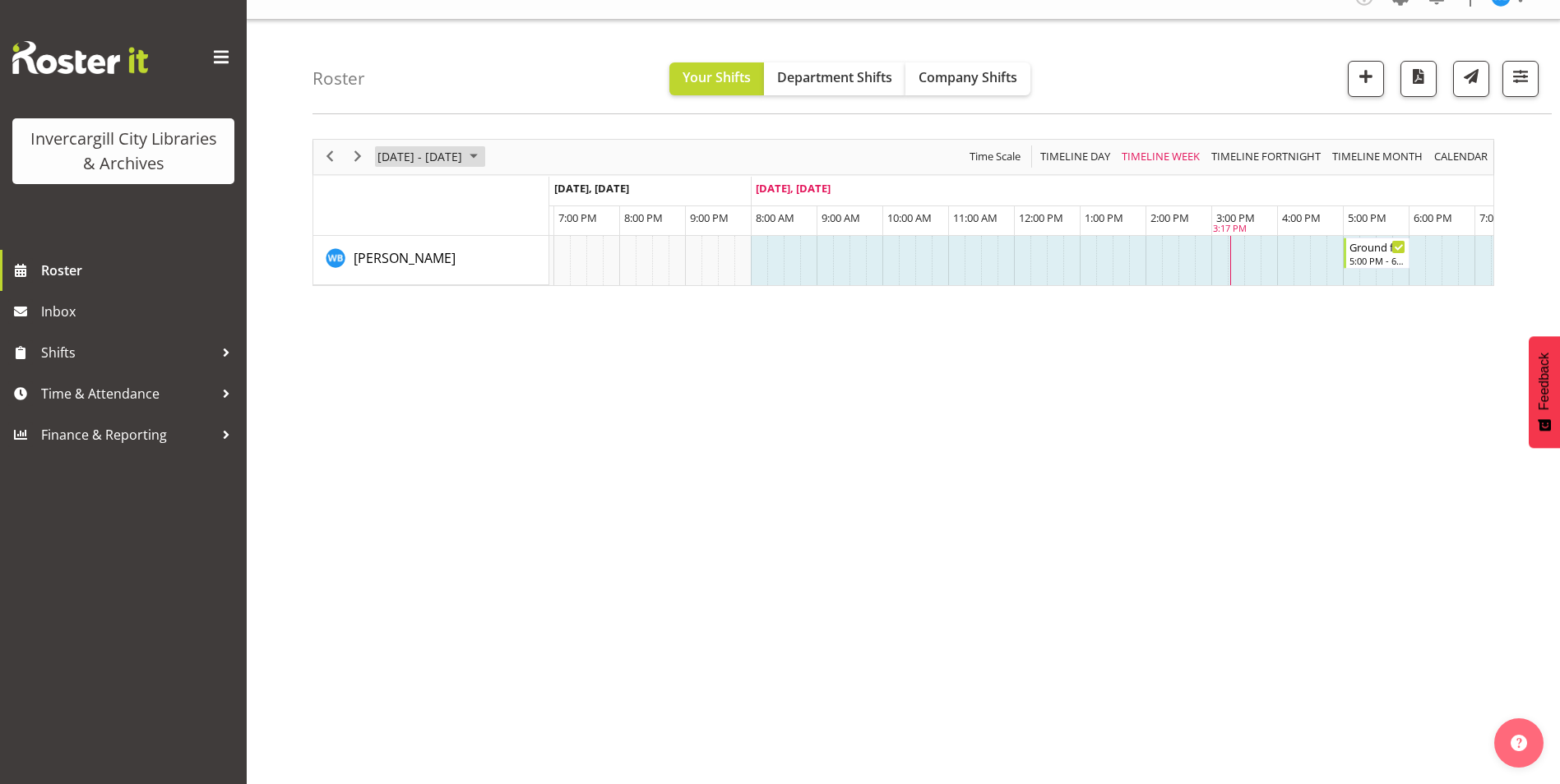
click at [445, 157] on span "September 15 - 21, 2025" at bounding box center [420, 157] width 88 height 20
click at [423, 337] on span "23" at bounding box center [421, 339] width 25 height 25
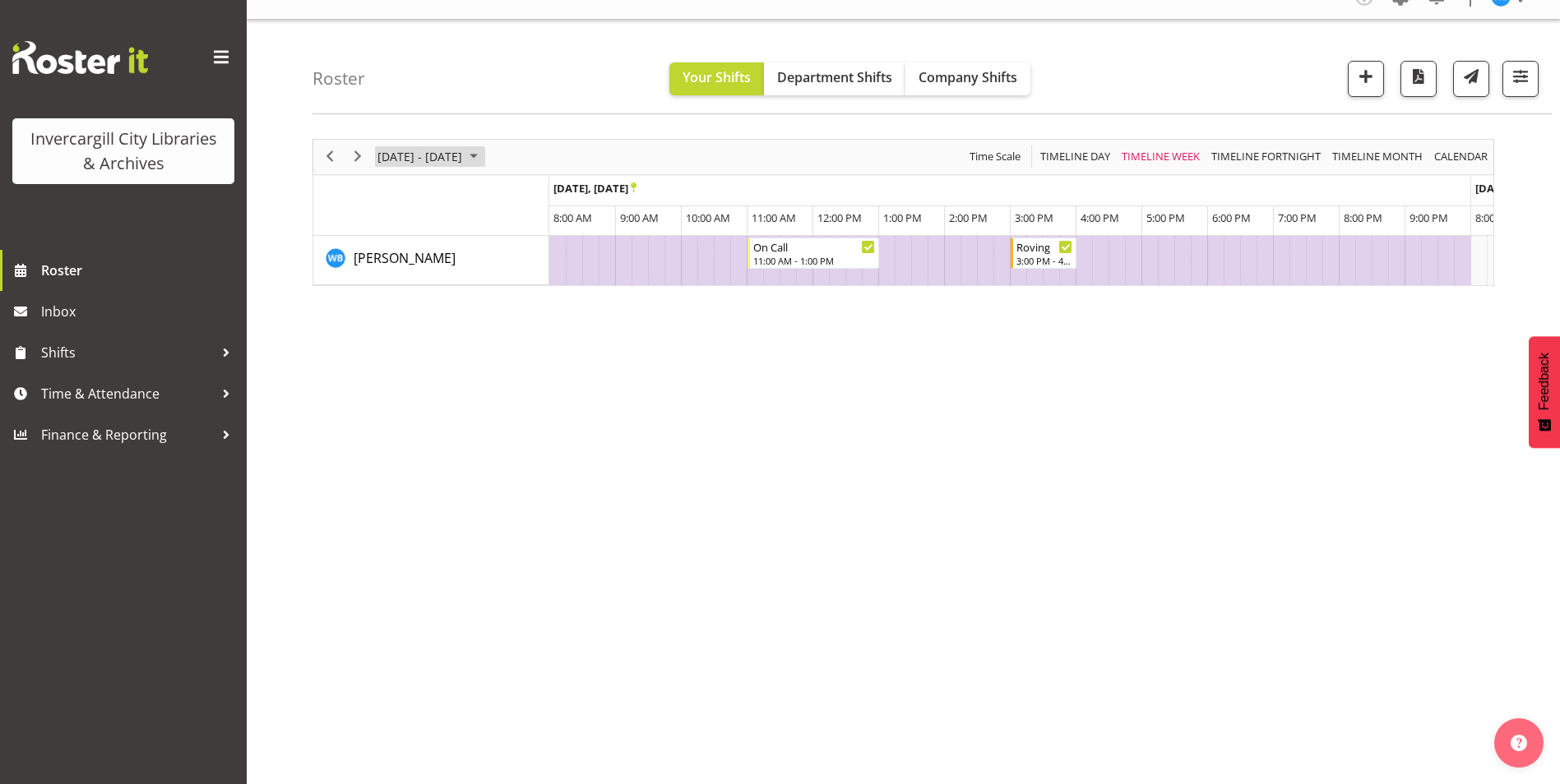
click at [419, 161] on span "September 22 - 28, 2025" at bounding box center [420, 157] width 88 height 20
click at [429, 289] on span "9" at bounding box center [421, 282] width 25 height 25
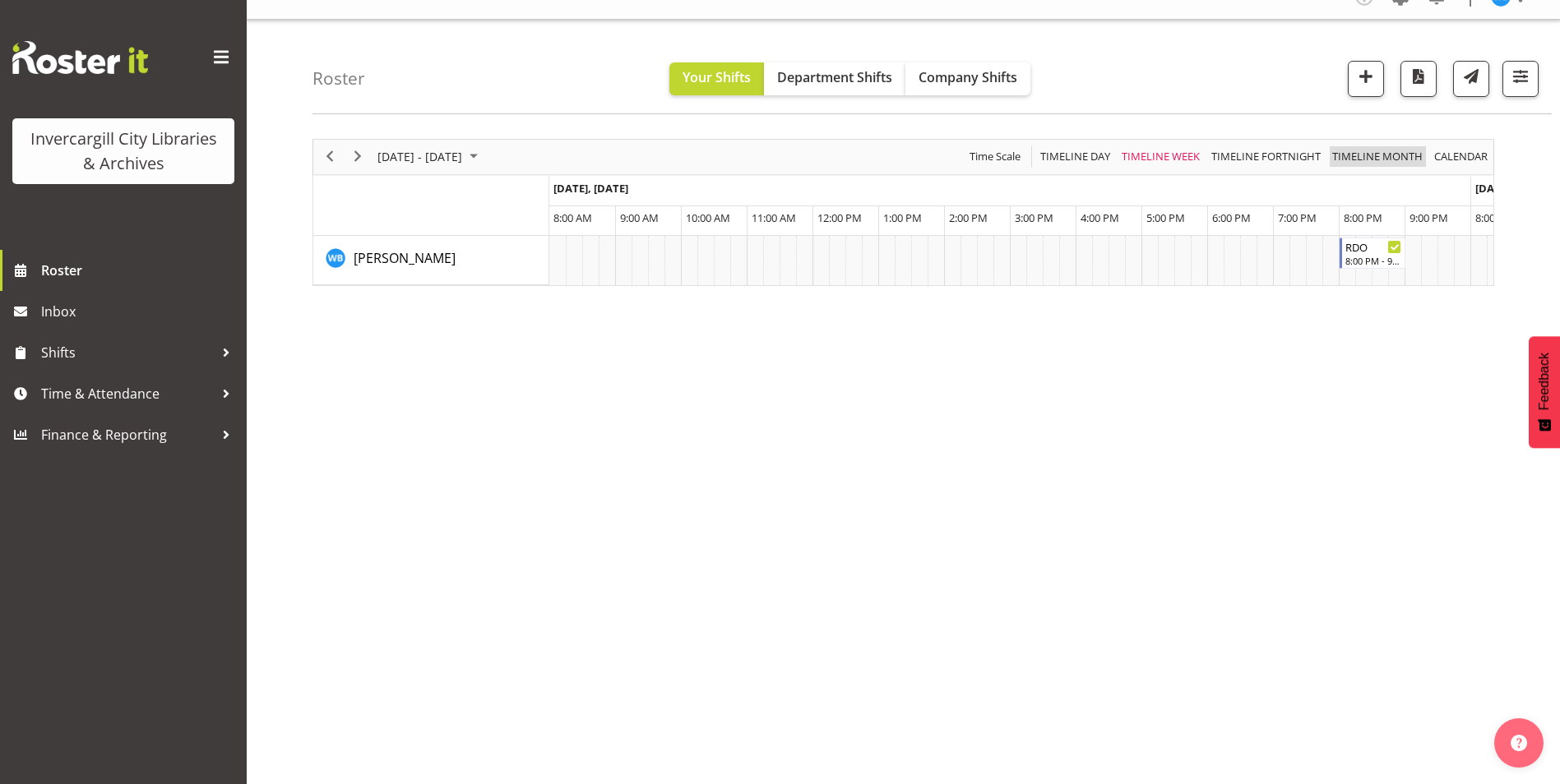
click at [1353, 157] on span "Timeline Month" at bounding box center [1377, 157] width 94 height 20
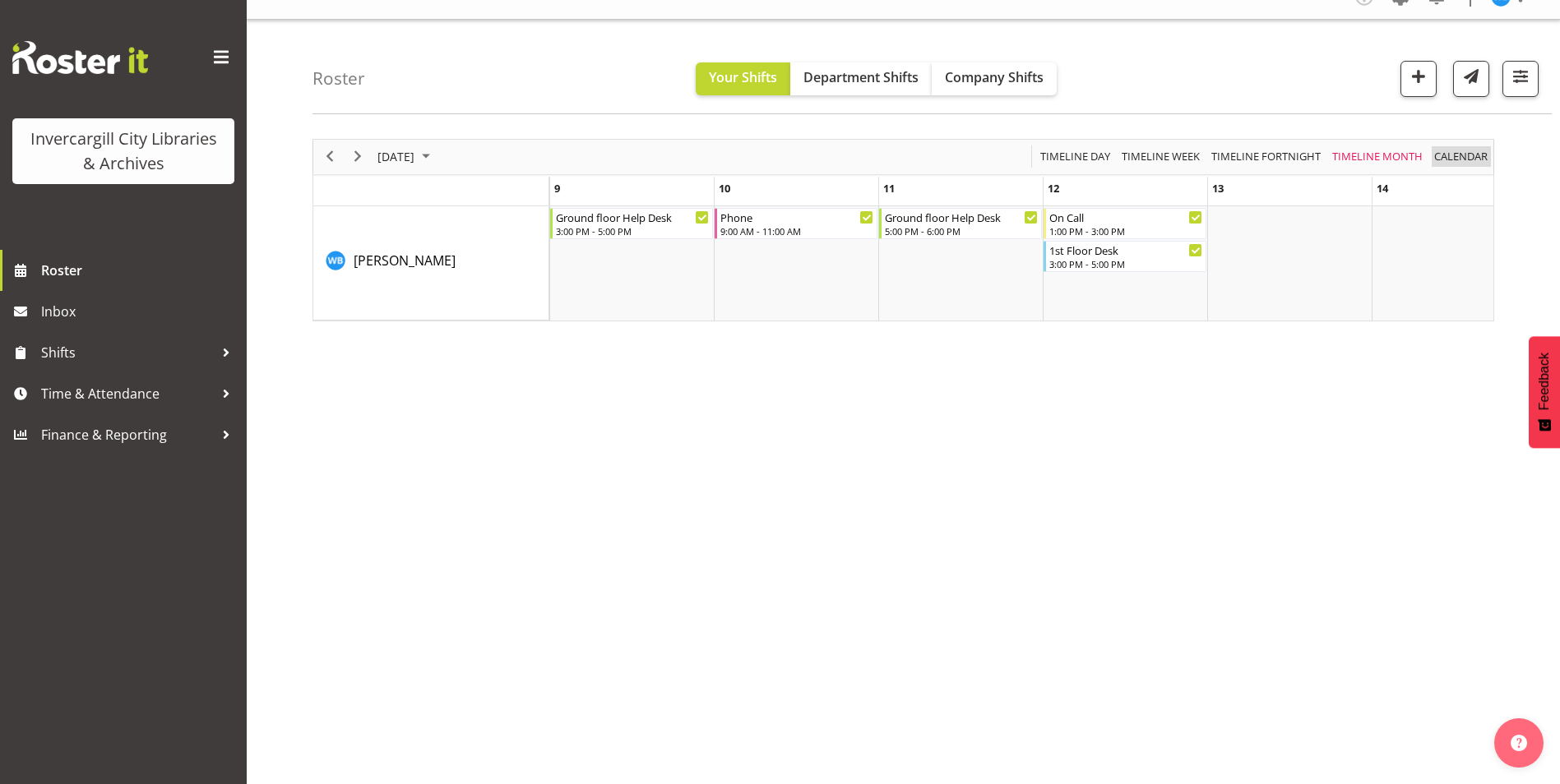
click at [1445, 160] on span "calendar" at bounding box center [1461, 157] width 57 height 20
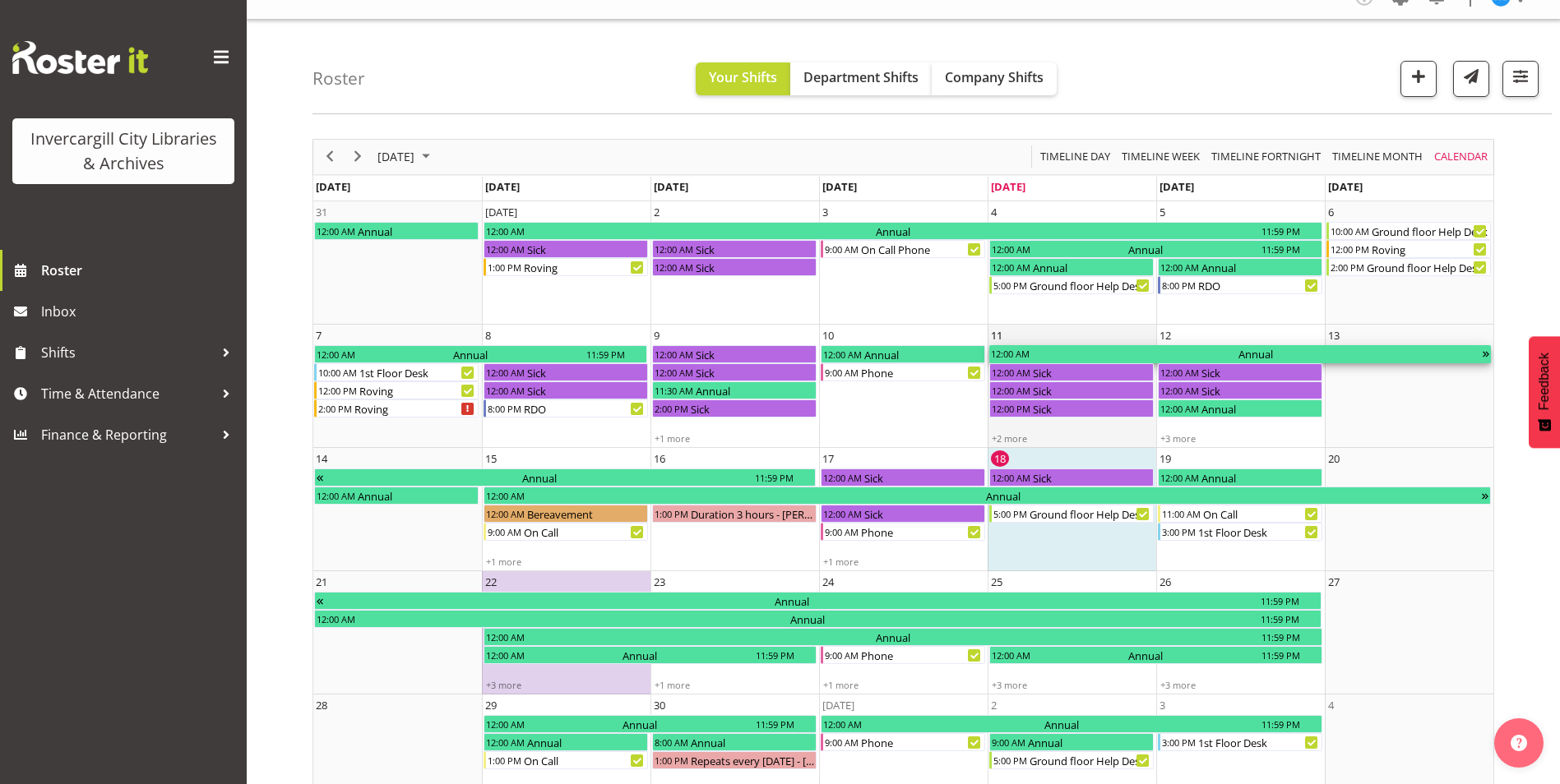
click at [1488, 355] on div "Annual Begin From Thursday, September 11, 2025 at 12:00:00 AM GMT+12:00 Ends At…" at bounding box center [1486, 354] width 10 height 18
click at [1408, 357] on div "Annual" at bounding box center [1256, 354] width 451 height 18
click at [1205, 407] on div "Annual" at bounding box center [1261, 408] width 124 height 18
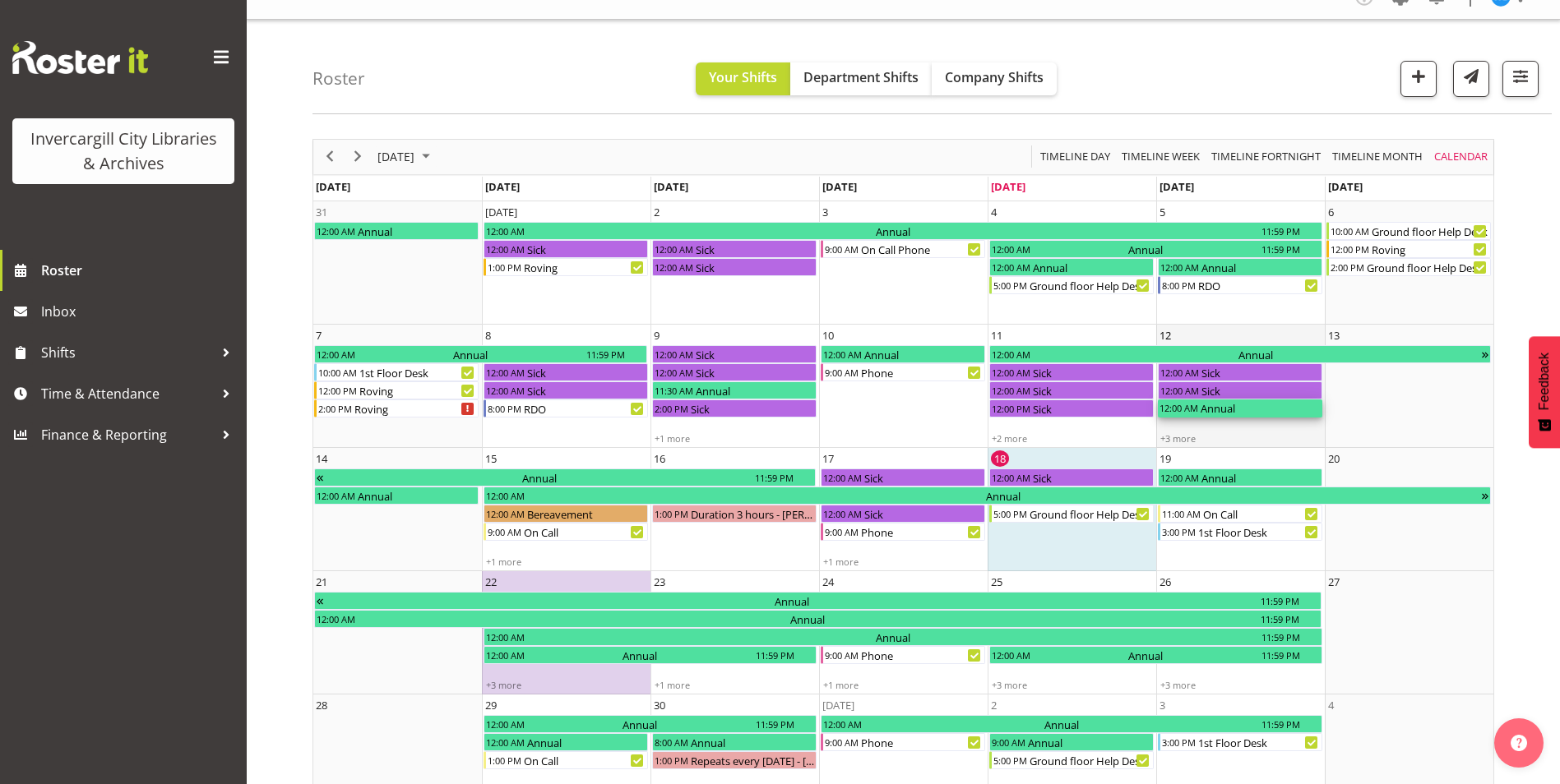
drag, startPoint x: 1205, startPoint y: 407, endPoint x: 1294, endPoint y: 413, distance: 89.2
click at [1294, 413] on div "Annual" at bounding box center [1261, 408] width 124 height 18
click at [1124, 409] on div "Sick" at bounding box center [1093, 408] width 124 height 18
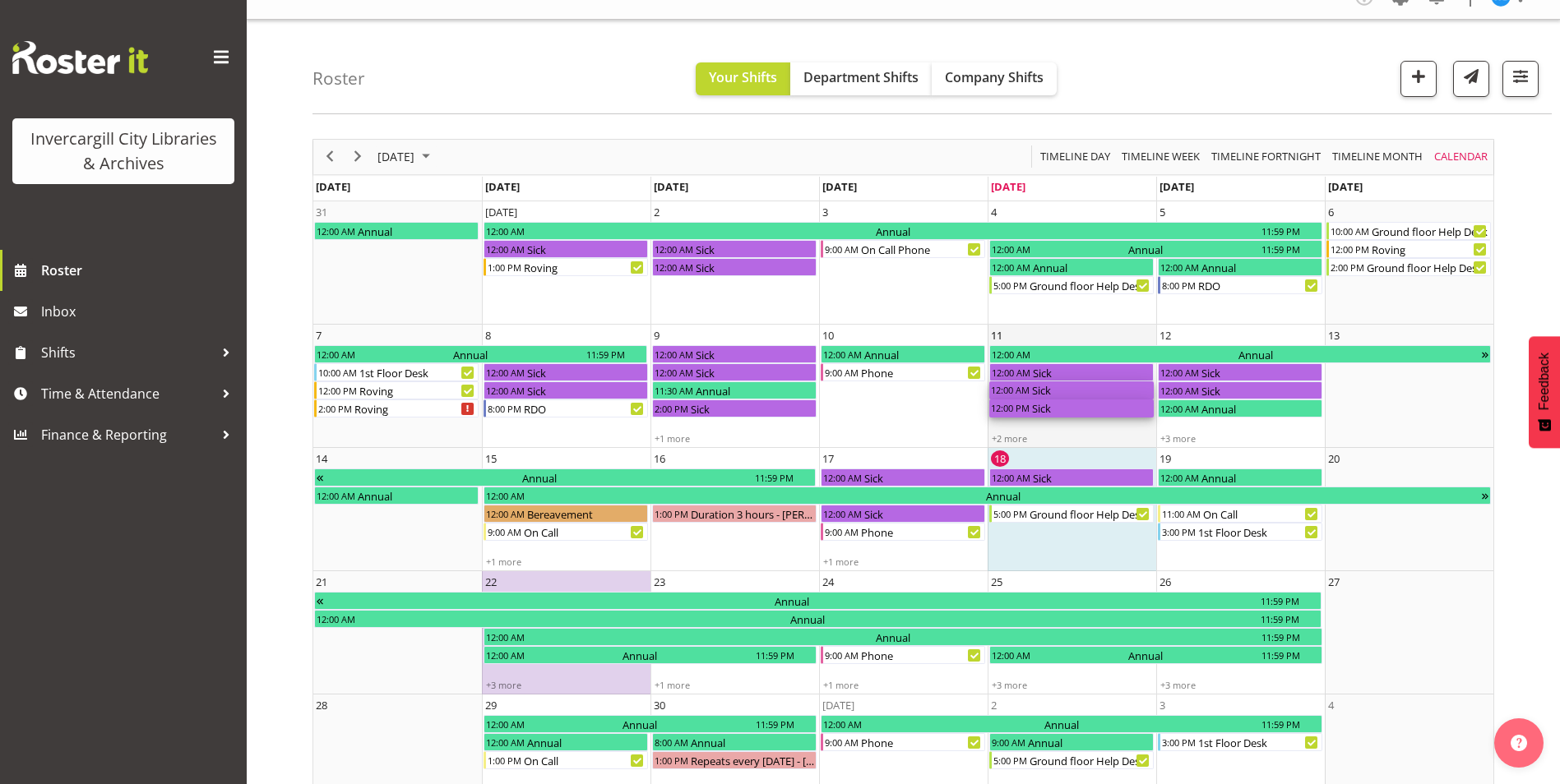
click at [1108, 391] on div "Sick" at bounding box center [1093, 390] width 124 height 18
click at [867, 75] on span "Department Shifts" at bounding box center [861, 77] width 115 height 18
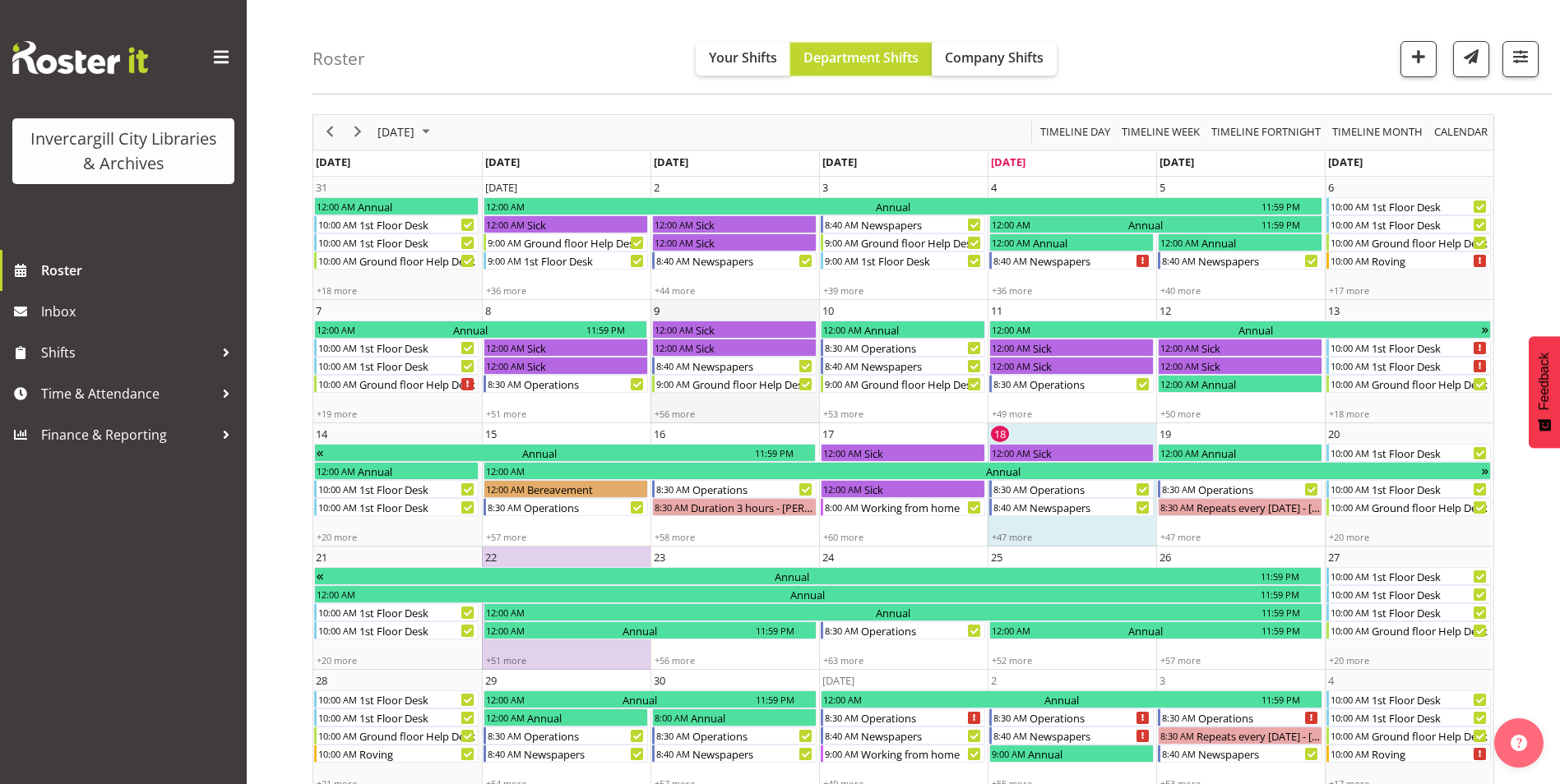
scroll to position [71, 0]
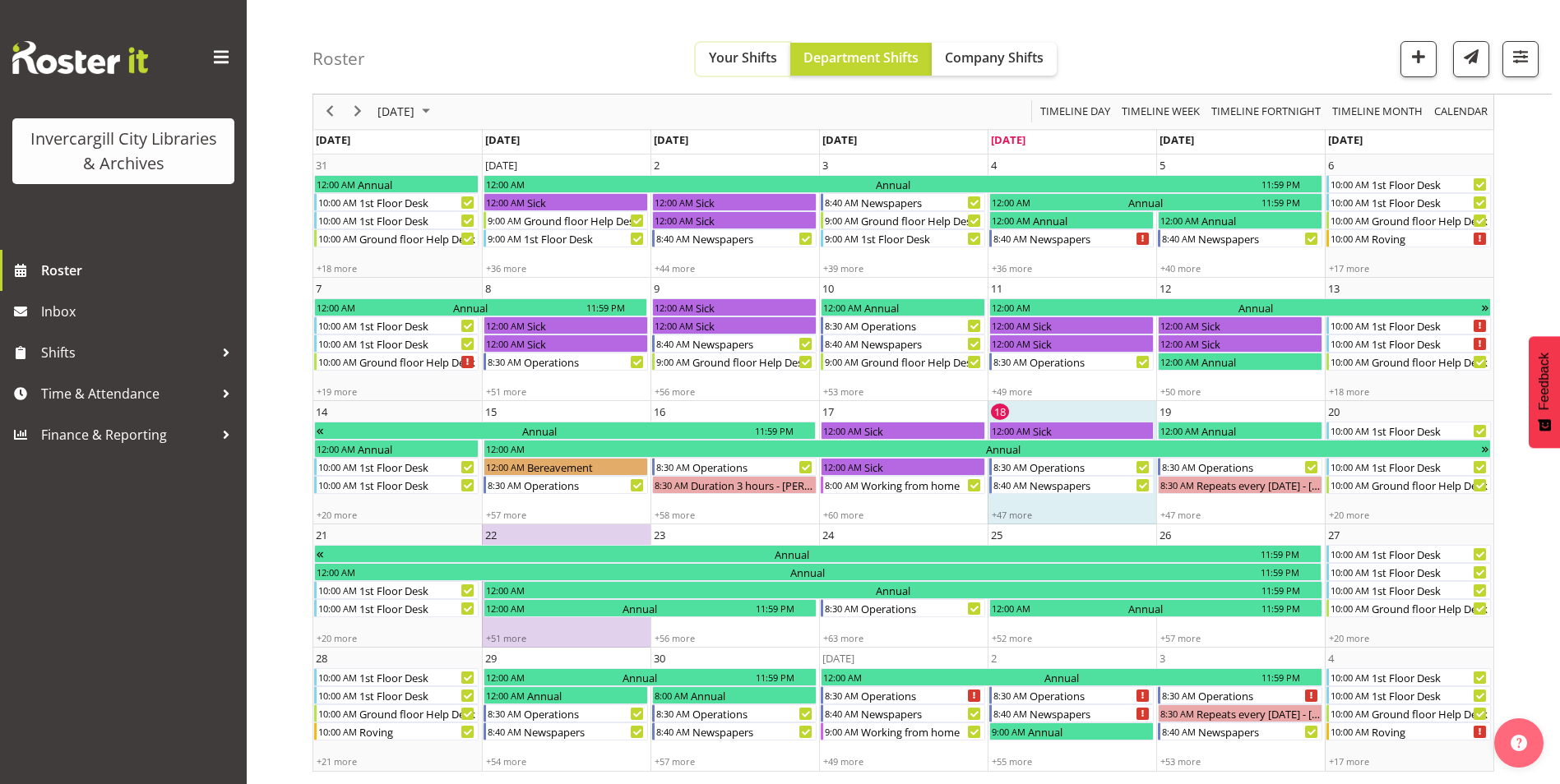
click at [729, 64] on span "Your Shifts" at bounding box center [743, 57] width 69 height 18
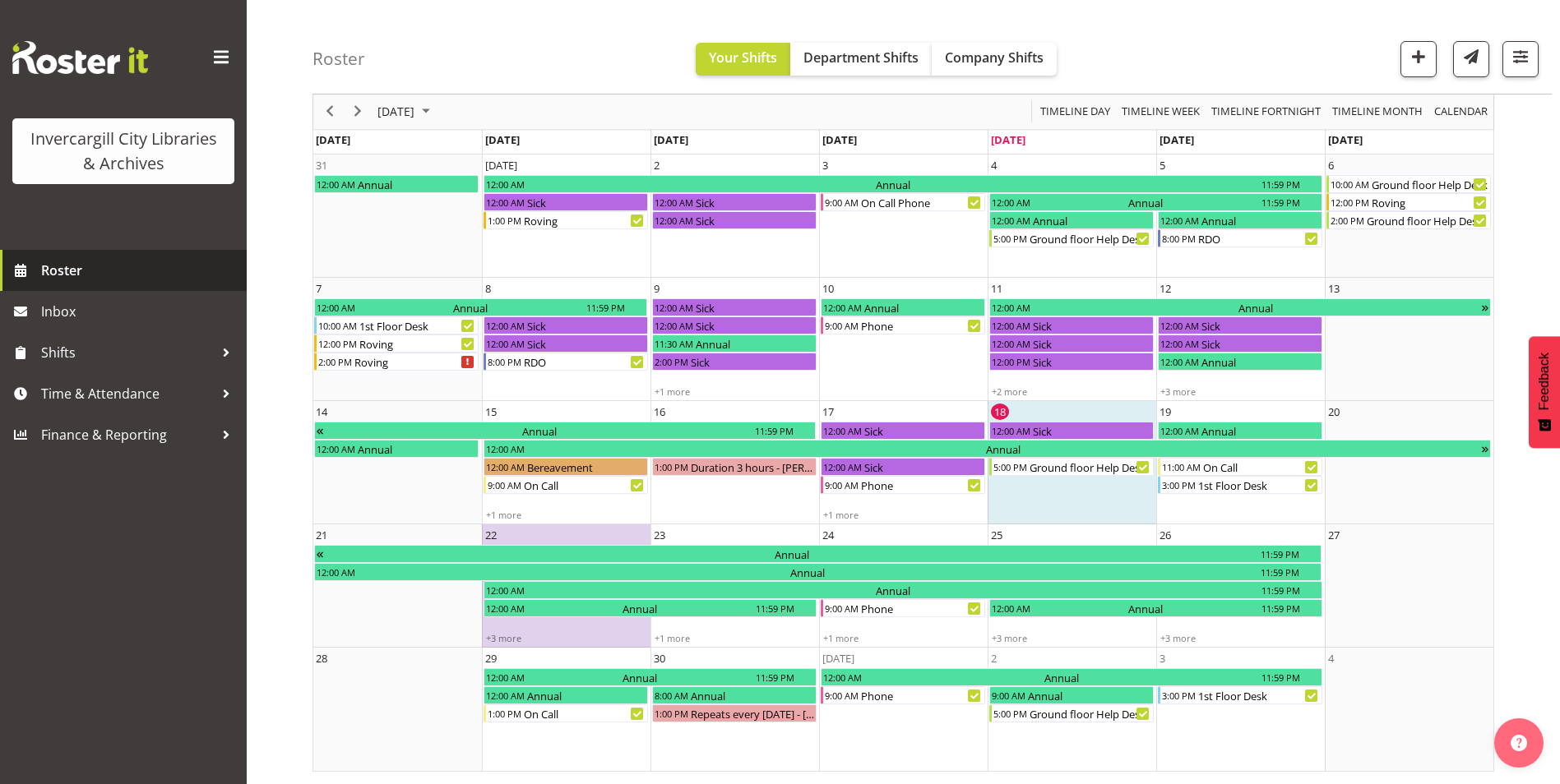
click at [57, 269] on span "Roster" at bounding box center [140, 270] width 197 height 25
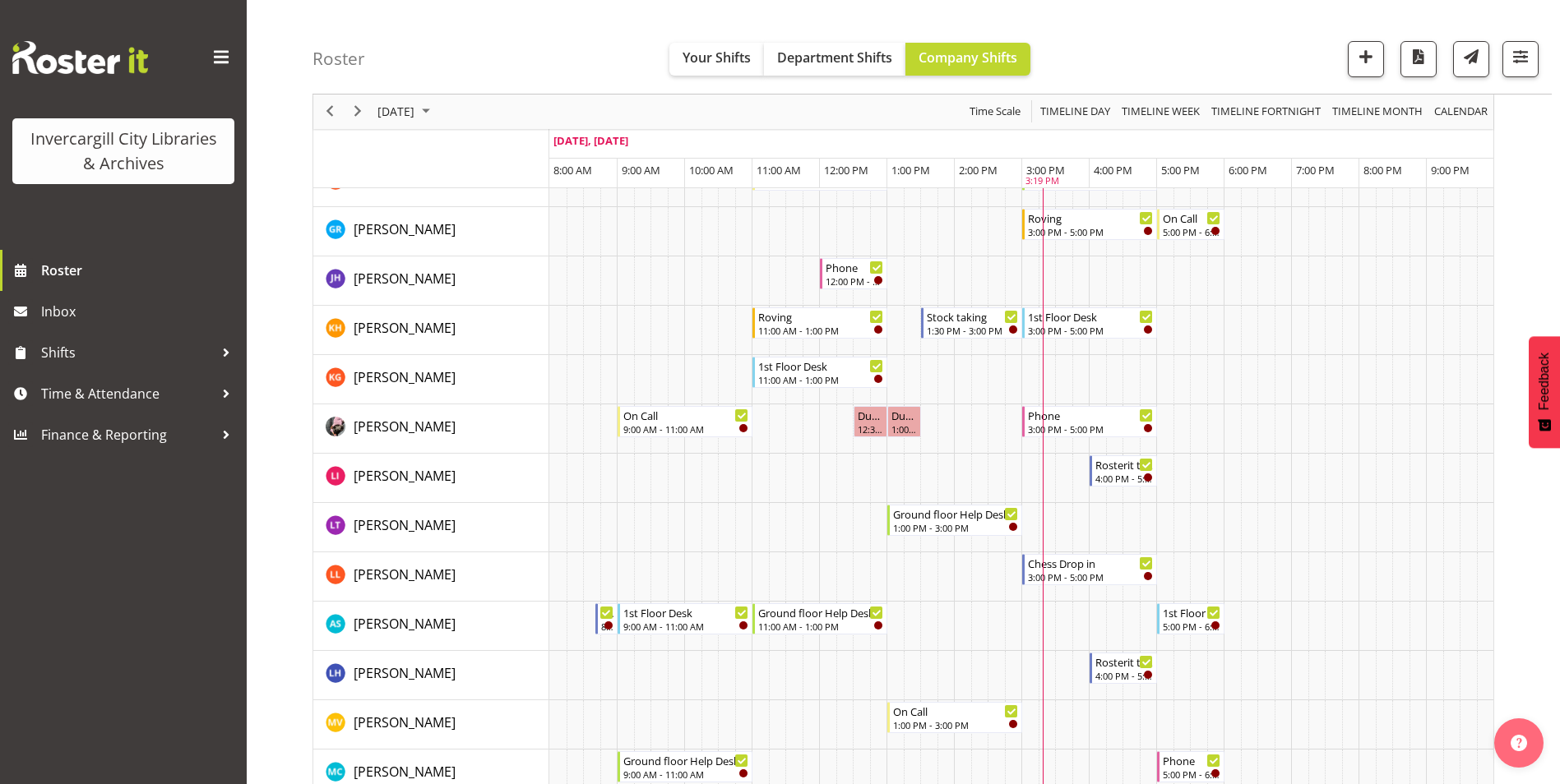
scroll to position [576, 0]
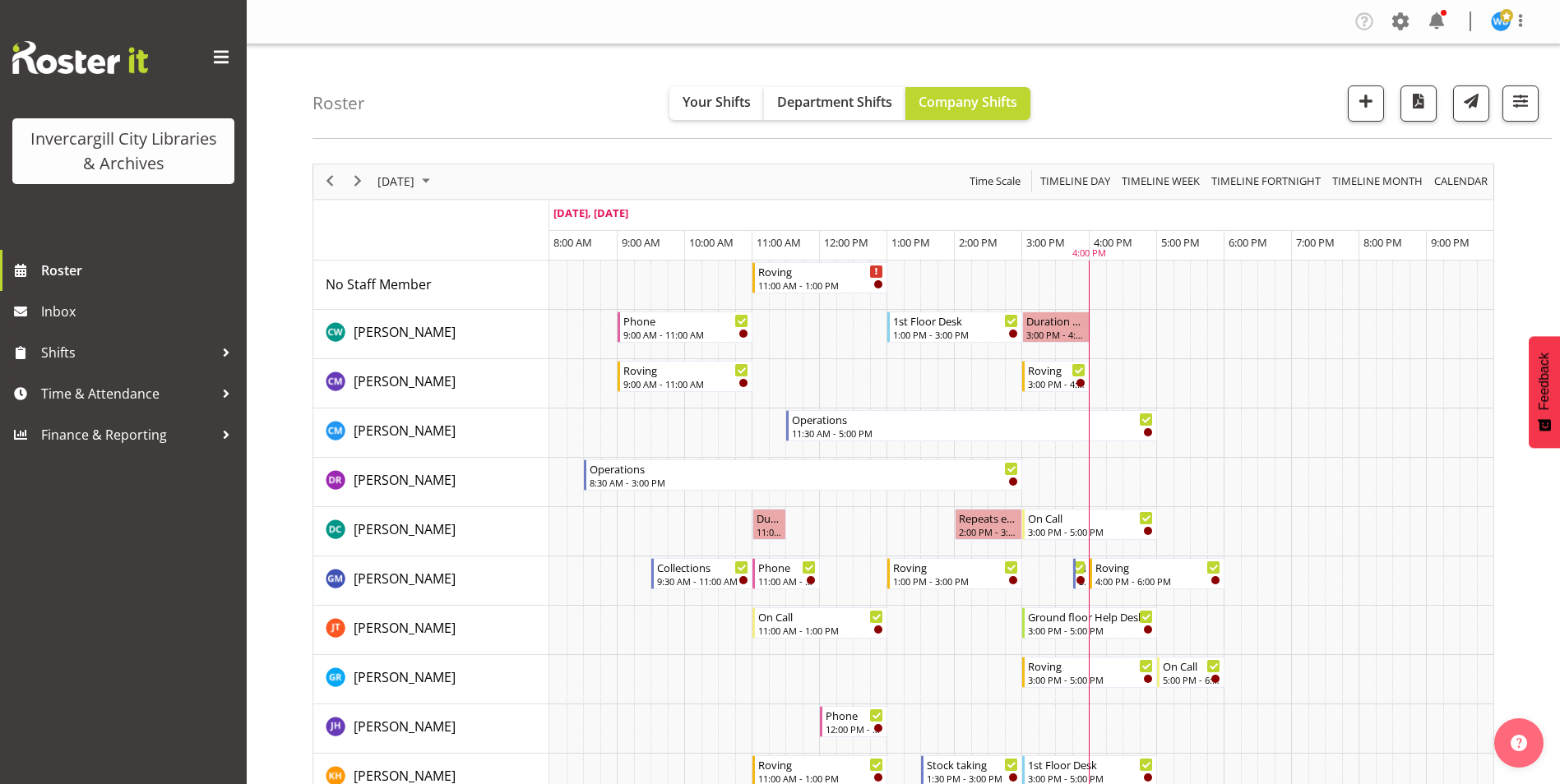
scroll to position [1151, 0]
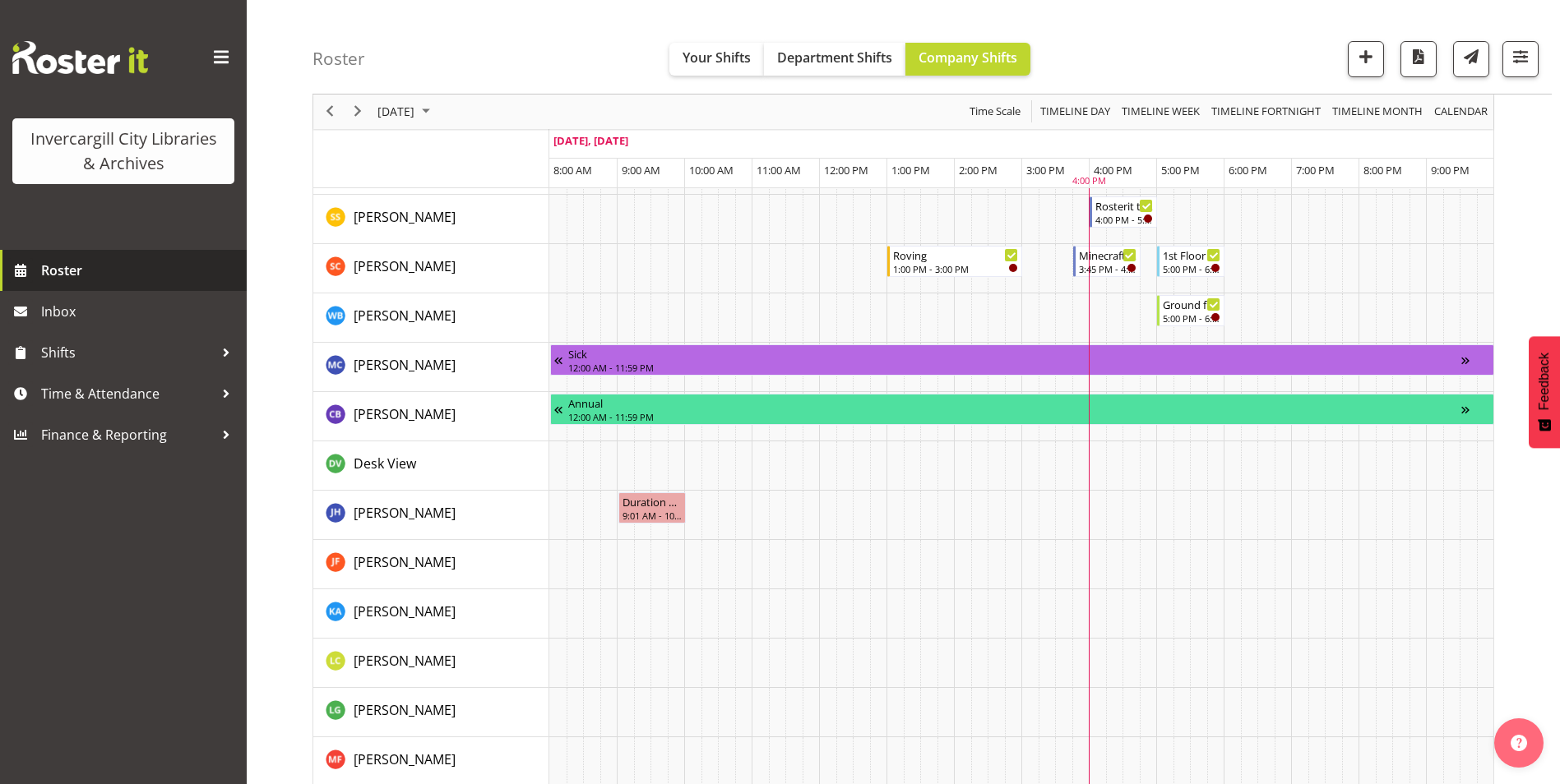
click at [63, 279] on span "Roster" at bounding box center [140, 270] width 197 height 25
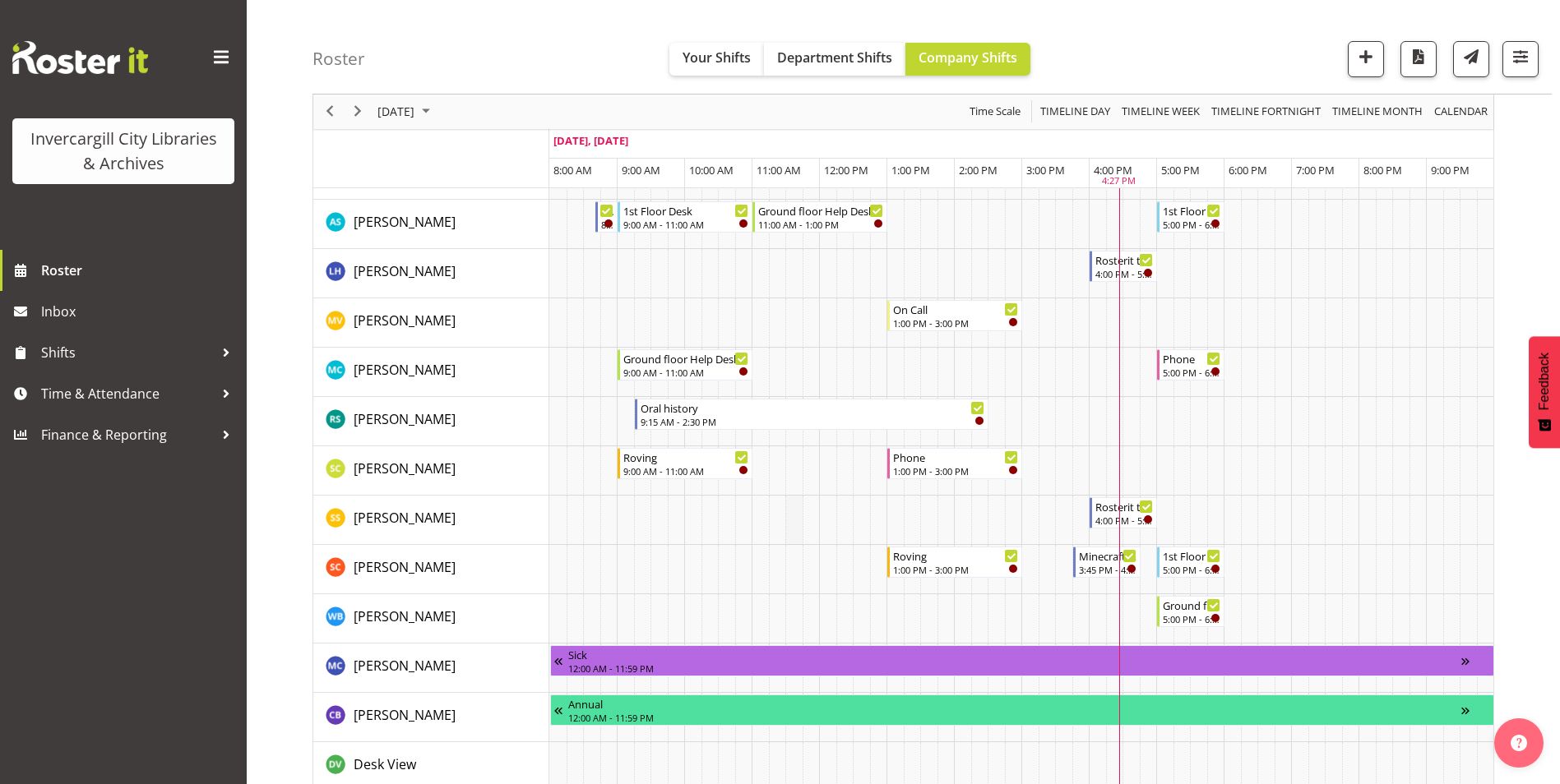
scroll to position [904, 0]
